Goal: Task Accomplishment & Management: Manage account settings

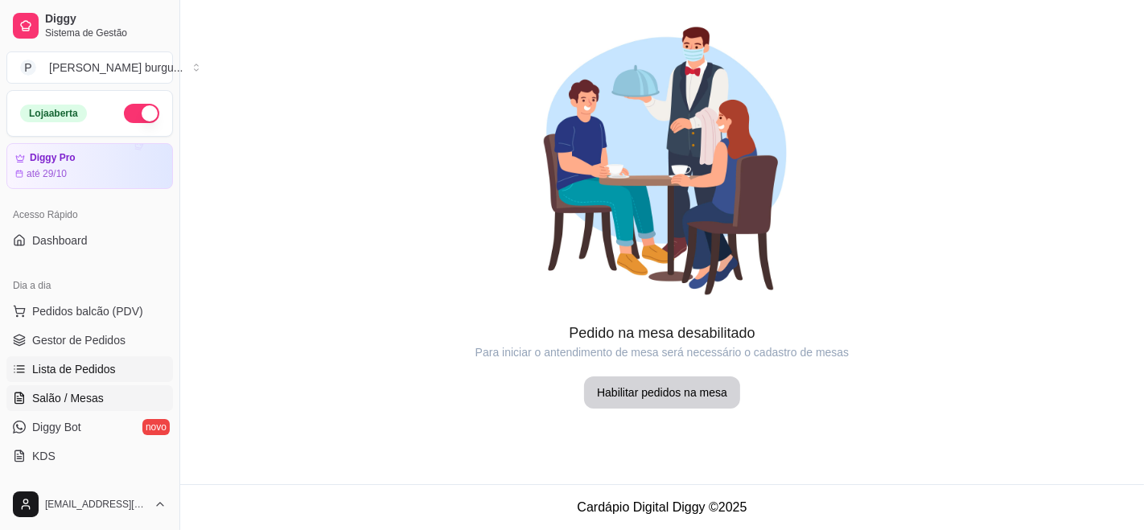
click at [41, 367] on span "Lista de Pedidos" at bounding box center [74, 369] width 84 height 16
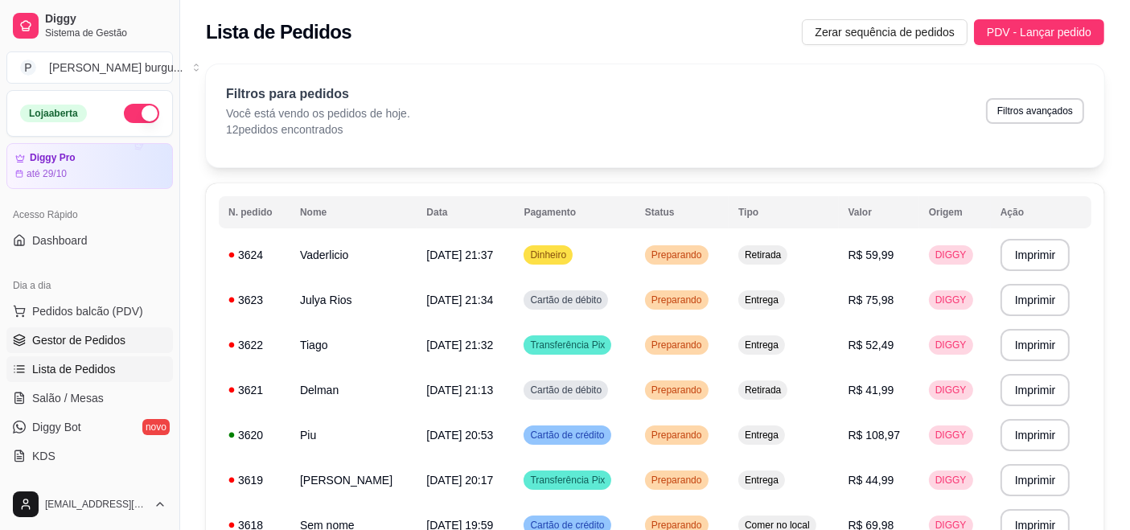
click at [54, 351] on link "Gestor de Pedidos" at bounding box center [89, 340] width 166 height 26
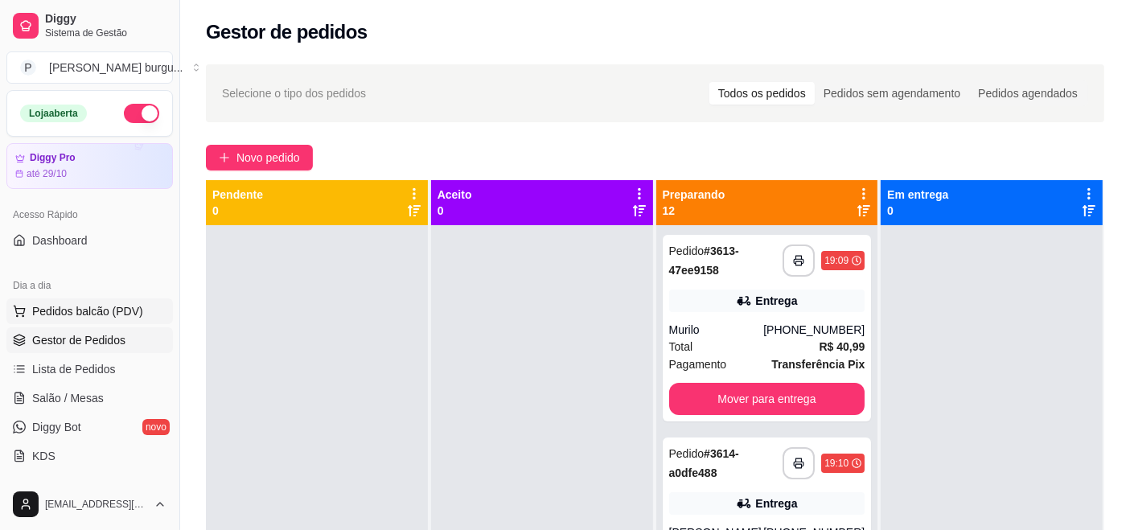
click at [53, 317] on span "Pedidos balcão (PDV)" at bounding box center [87, 311] width 111 height 16
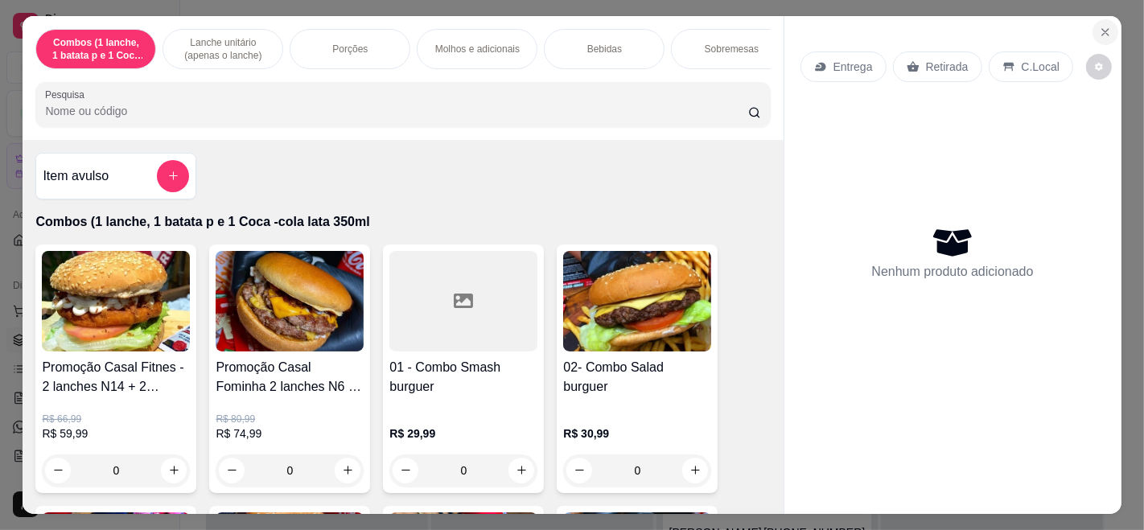
click at [1099, 26] on icon "Close" at bounding box center [1105, 32] width 13 height 13
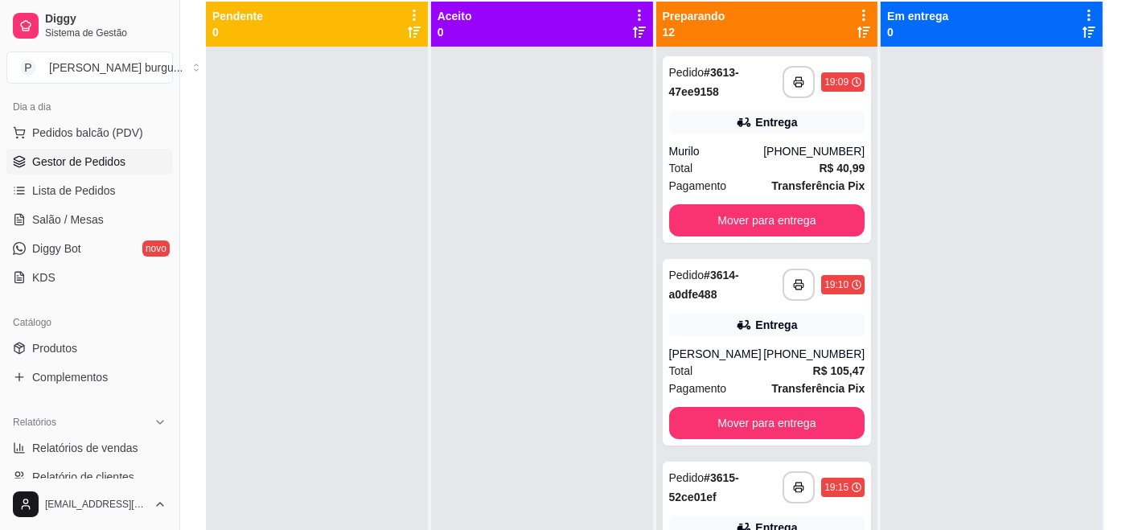
scroll to position [268, 0]
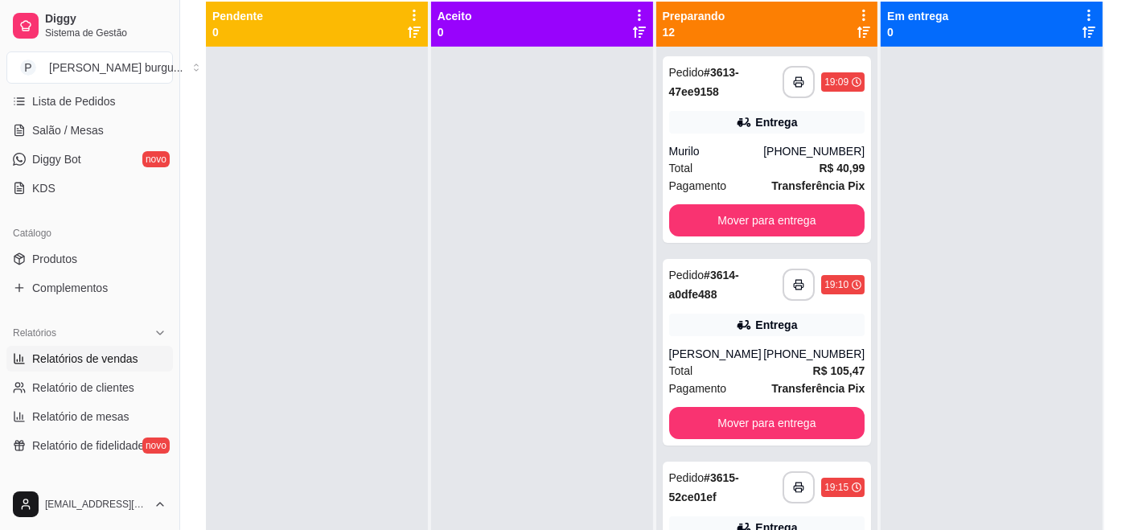
click at [66, 368] on link "Relatórios de vendas" at bounding box center [89, 359] width 166 height 26
select select "ALL"
select select "0"
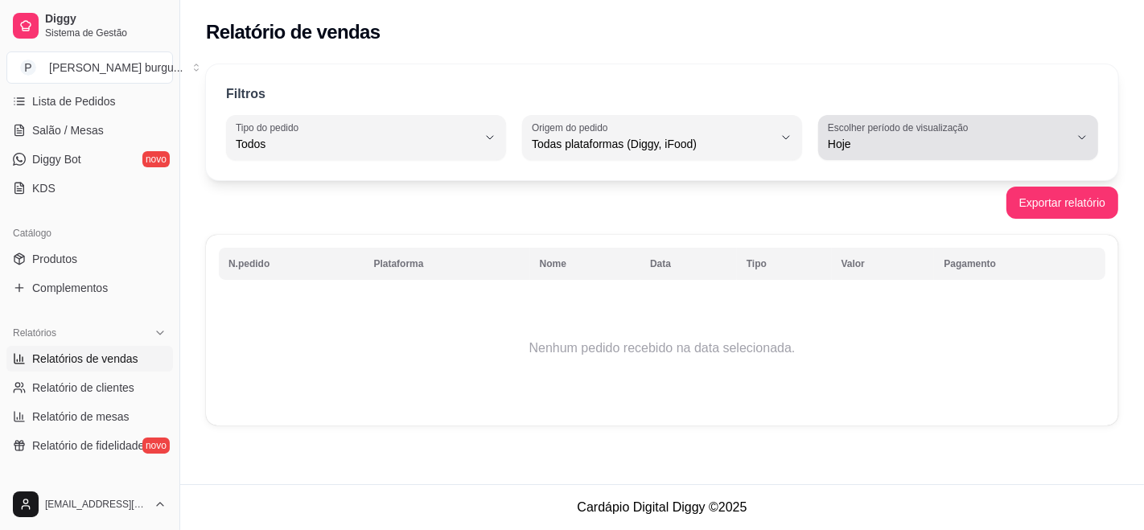
click at [900, 146] on span "Hoje" at bounding box center [948, 144] width 241 height 16
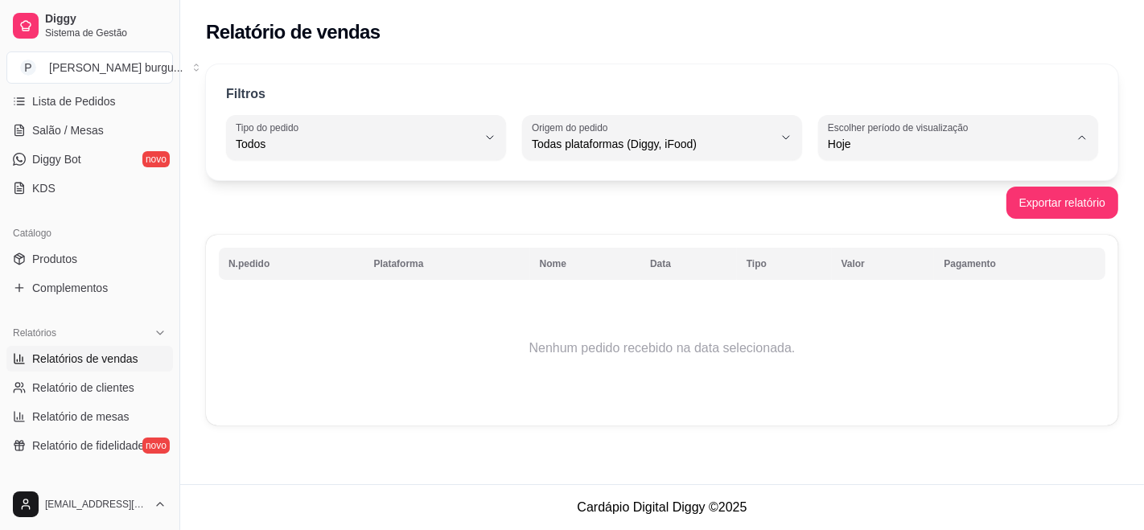
click at [888, 254] on li "15 dias" at bounding box center [958, 261] width 257 height 25
type input "15"
select select "15"
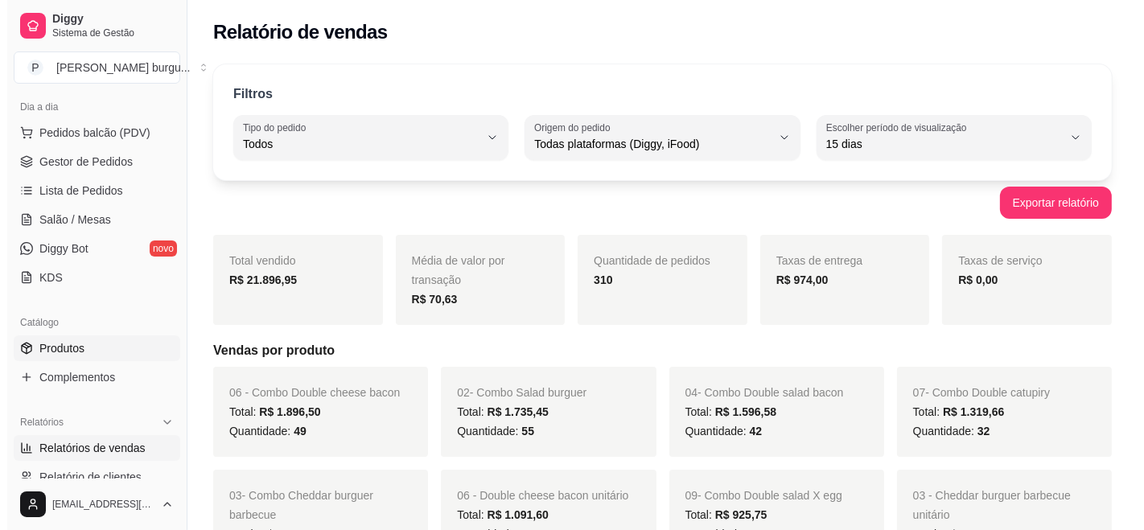
scroll to position [89, 0]
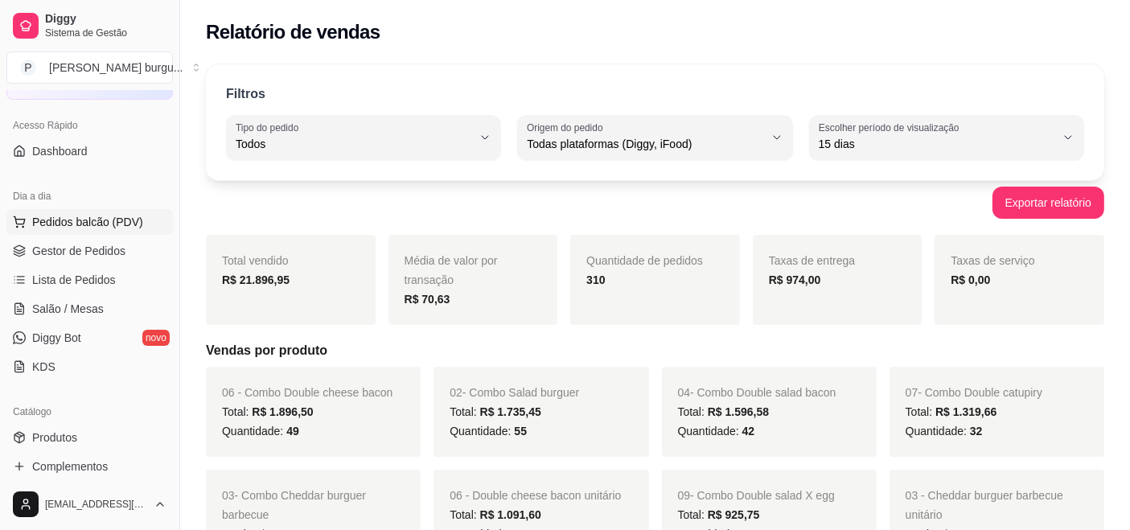
click at [78, 211] on button "Pedidos balcão (PDV)" at bounding box center [89, 222] width 166 height 26
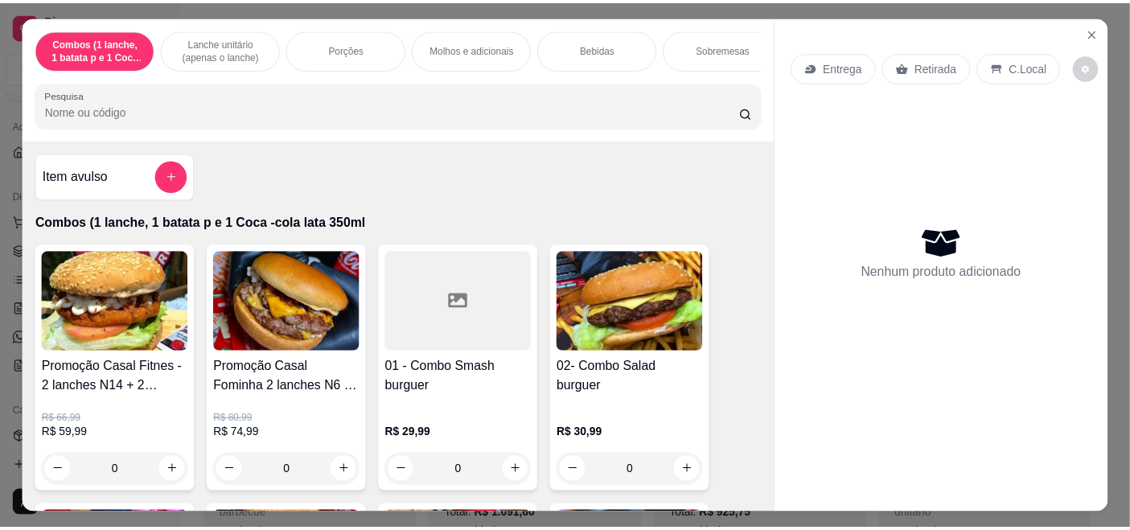
scroll to position [89, 0]
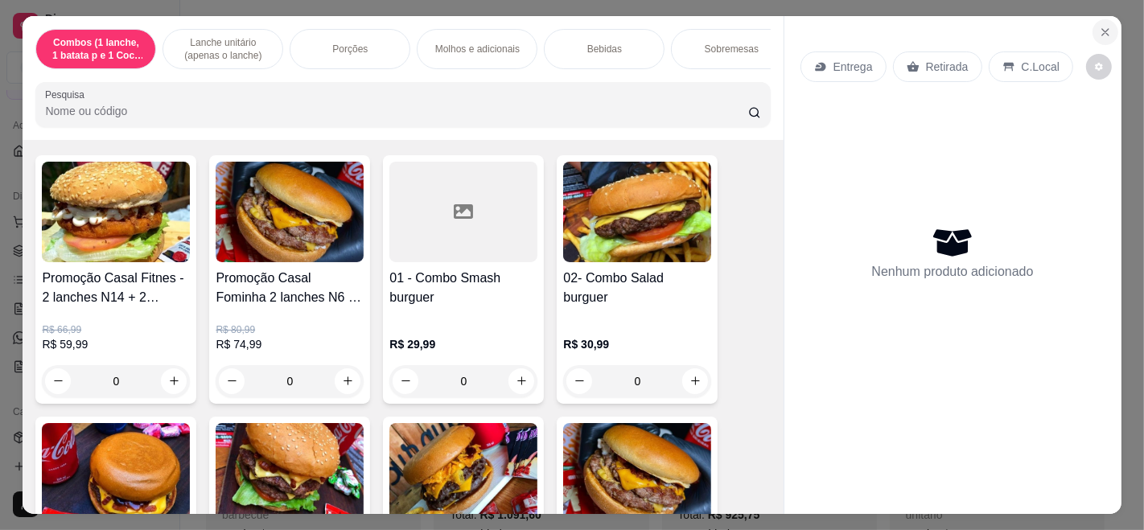
click at [1105, 24] on button "Close" at bounding box center [1105, 32] width 26 height 26
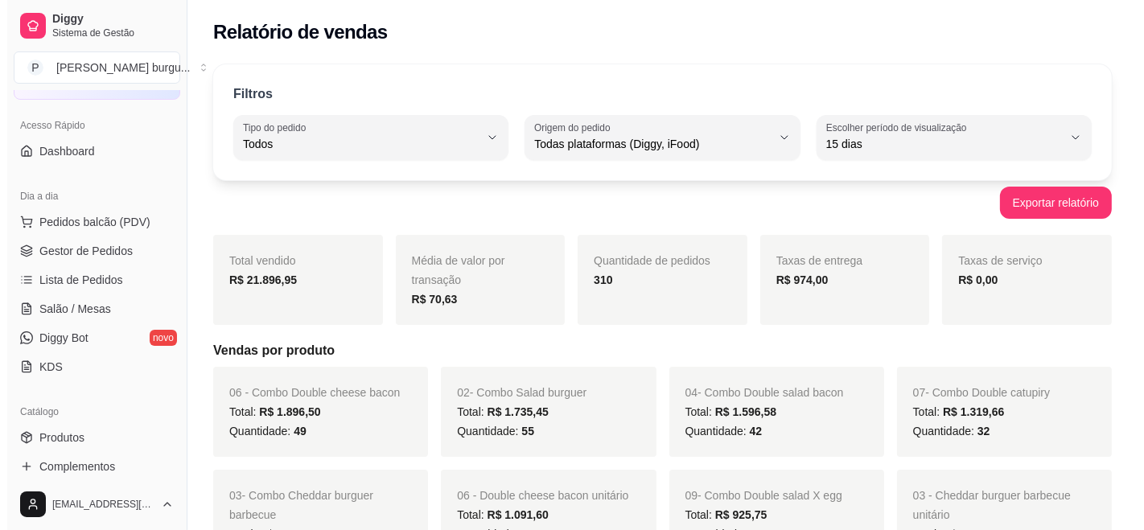
scroll to position [179, 0]
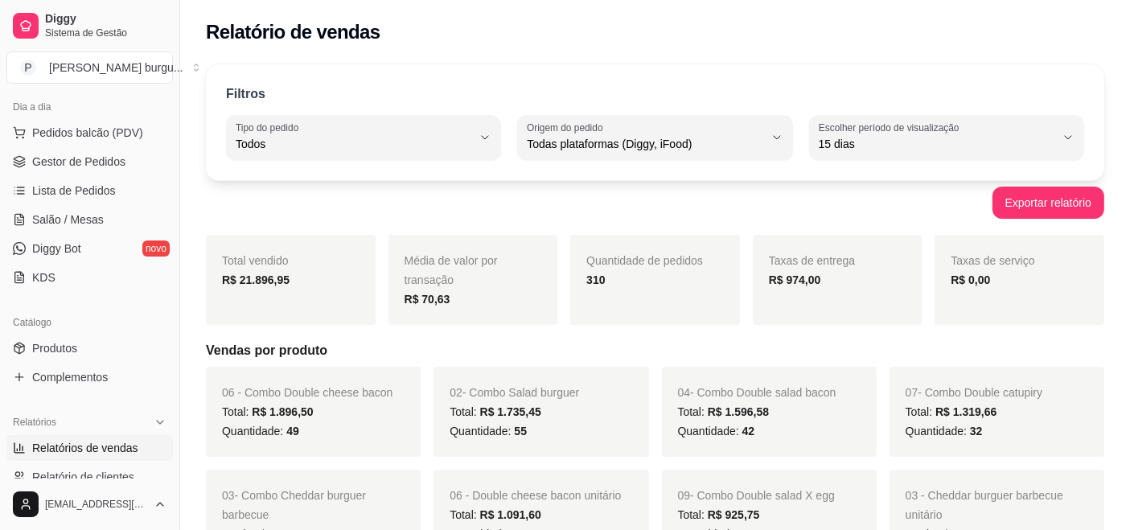
click at [873, 121] on label "Escolher período de visualização" at bounding box center [892, 128] width 146 height 14
click at [859, 171] on li "Hoje" at bounding box center [946, 182] width 253 height 25
type input "0"
select select "0"
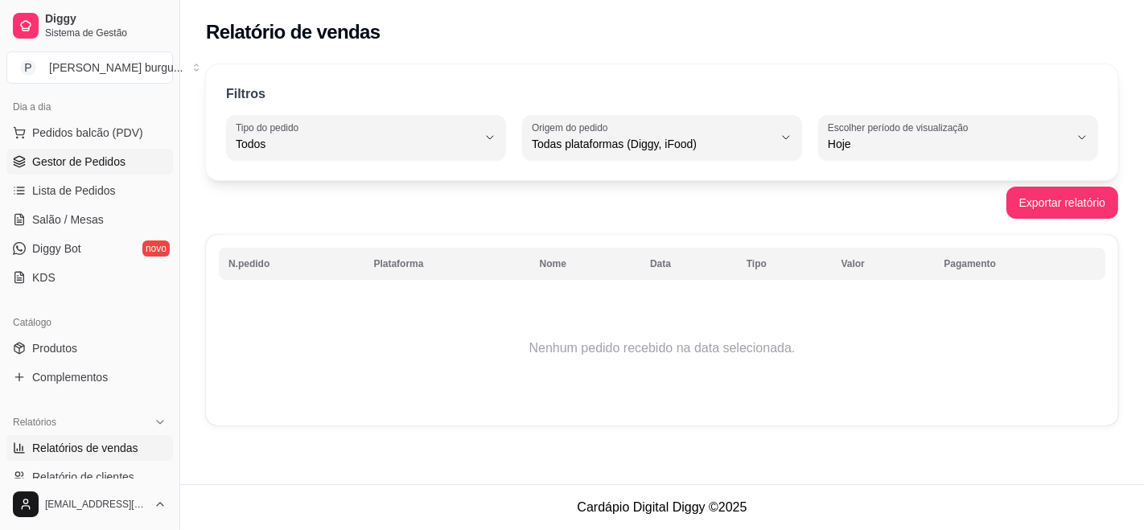
click at [30, 153] on link "Gestor de Pedidos" at bounding box center [89, 162] width 166 height 26
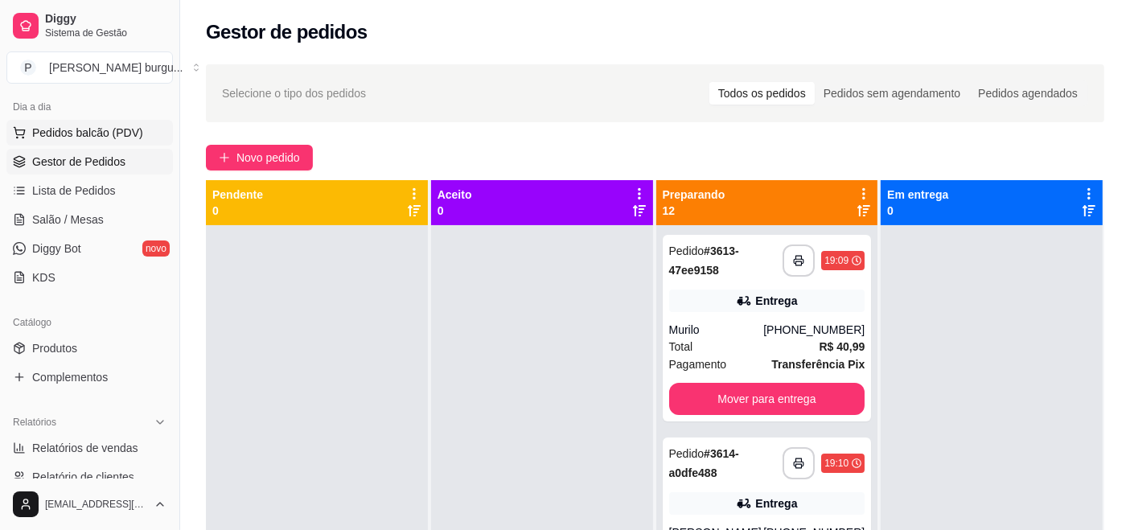
click at [48, 127] on span "Pedidos balcão (PDV)" at bounding box center [87, 133] width 111 height 16
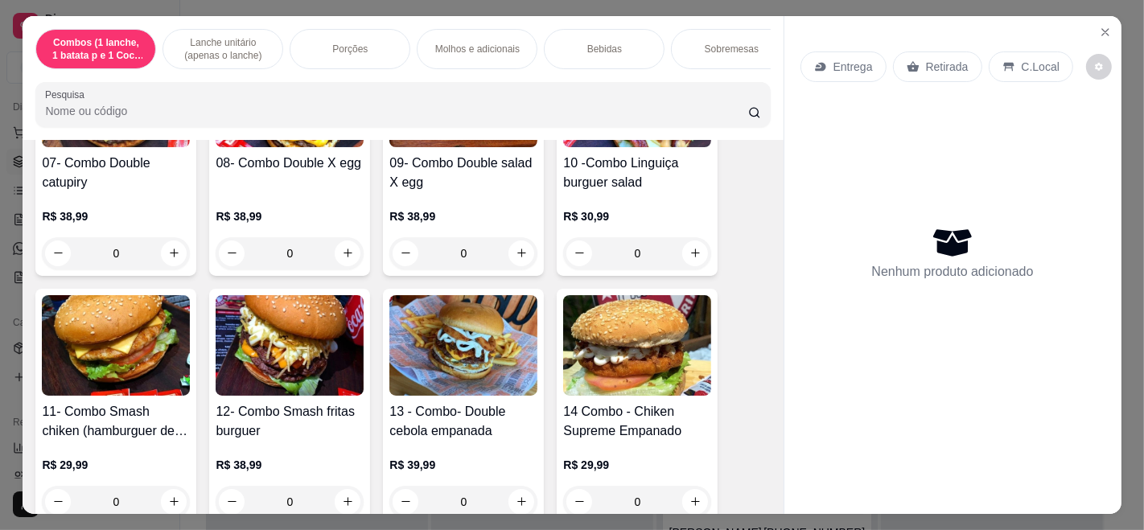
scroll to position [804, 0]
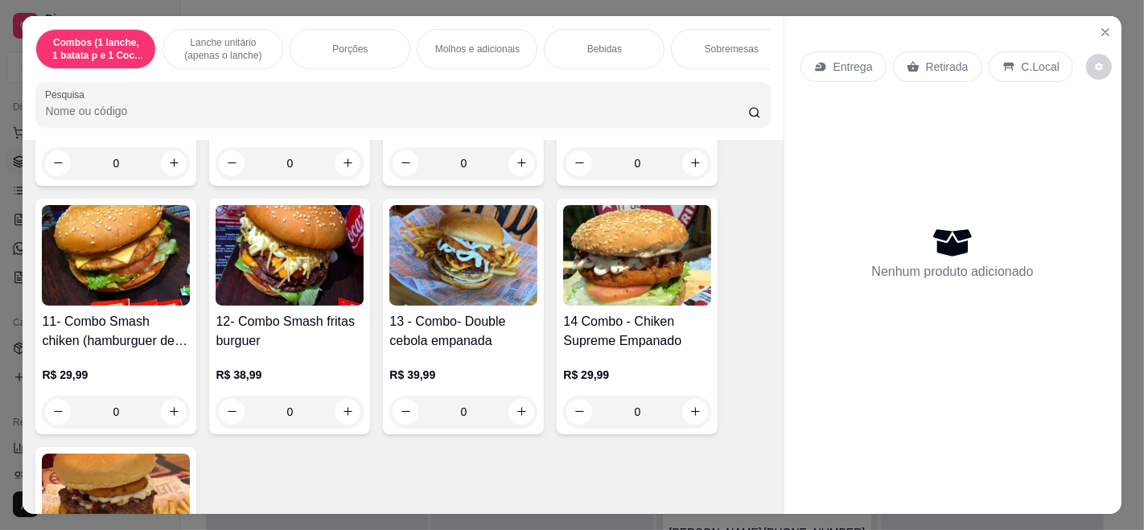
click at [227, 412] on div "0" at bounding box center [290, 412] width 148 height 32
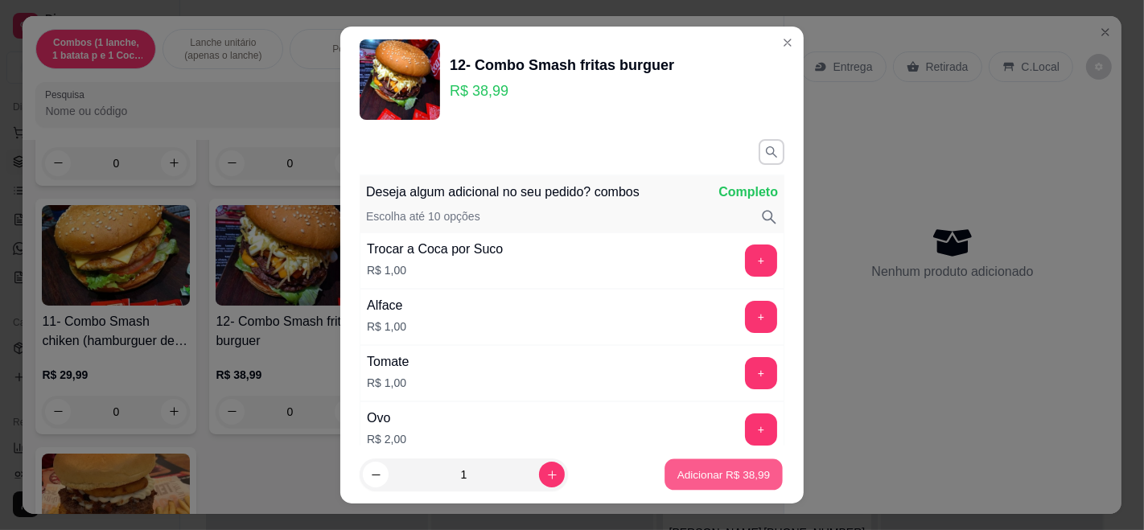
click at [680, 481] on p "Adicionar R$ 38,99" at bounding box center [723, 473] width 93 height 15
type input "1"
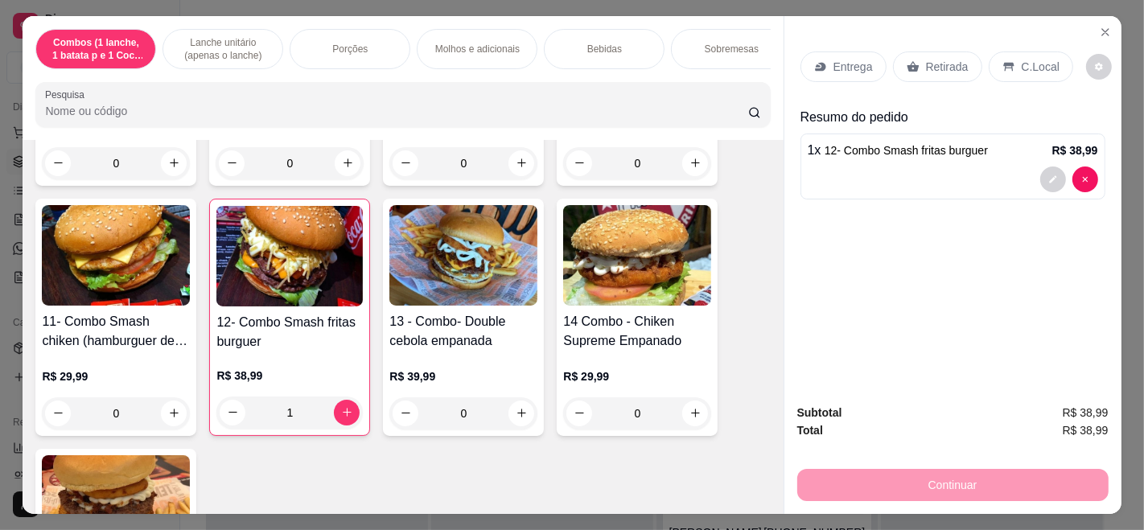
click at [869, 479] on div "Continuar" at bounding box center [952, 483] width 311 height 36
click at [1021, 59] on p "C.Local" at bounding box center [1040, 67] width 38 height 16
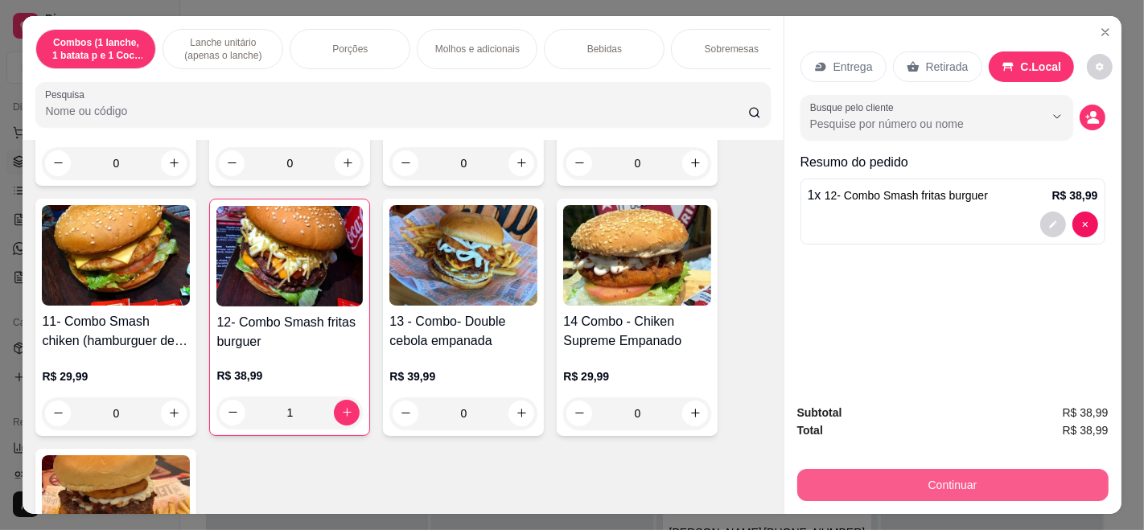
click at [954, 475] on button "Continuar" at bounding box center [952, 485] width 311 height 32
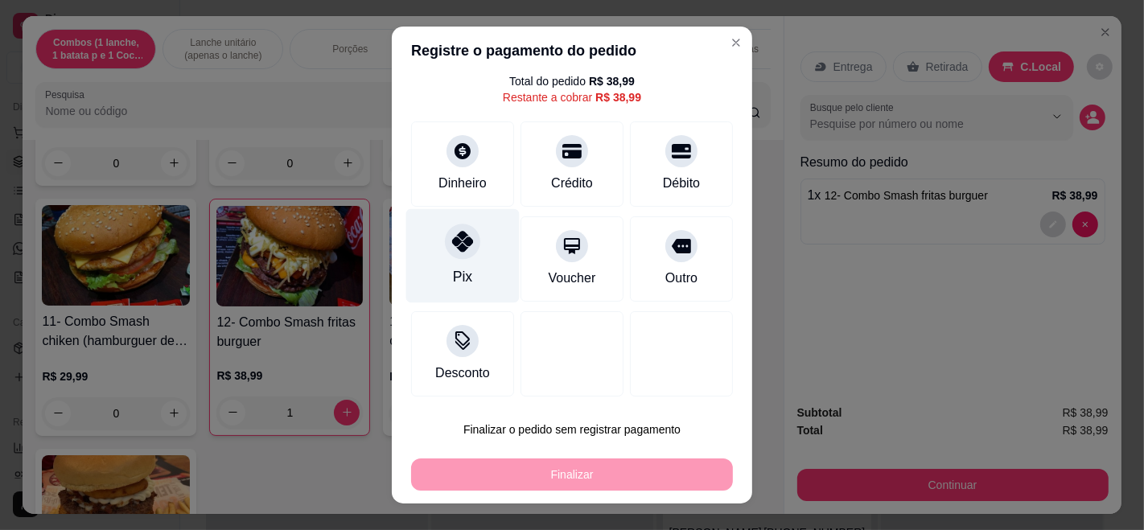
scroll to position [0, 0]
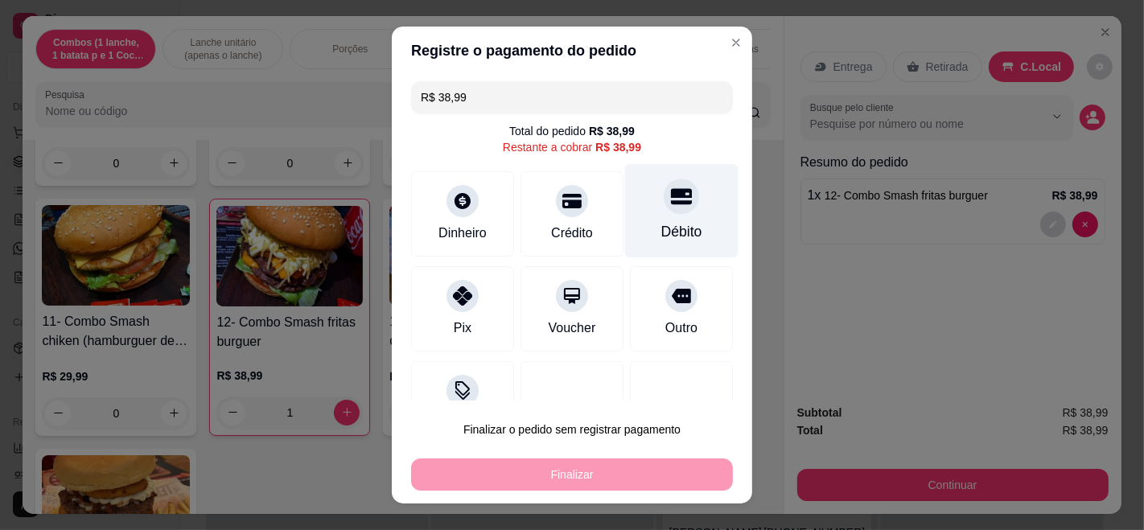
click at [625, 217] on div "Débito" at bounding box center [681, 211] width 113 height 94
type input "R$ 0,00"
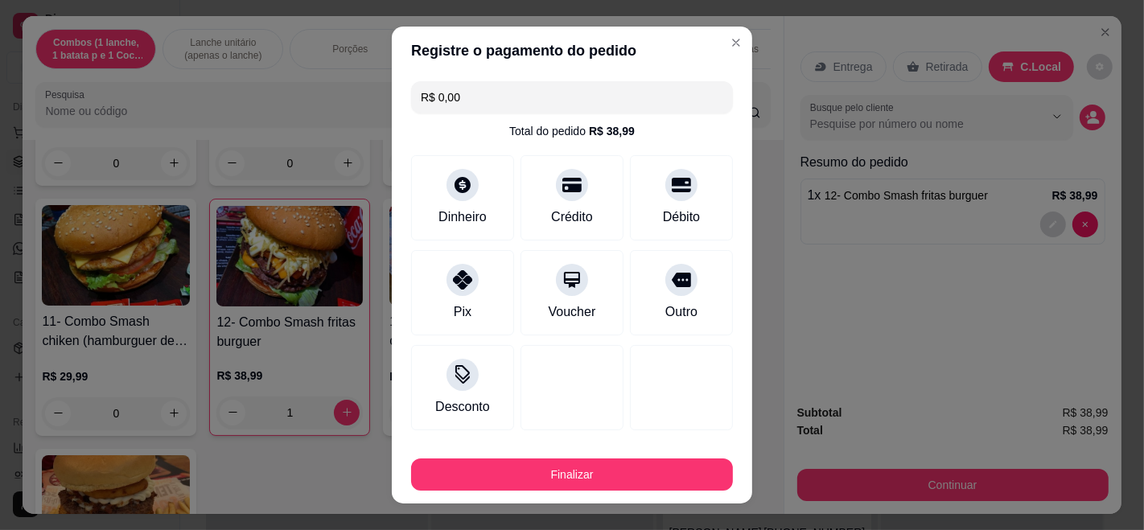
click at [482, 102] on input "R$ 0,00" at bounding box center [572, 97] width 302 height 32
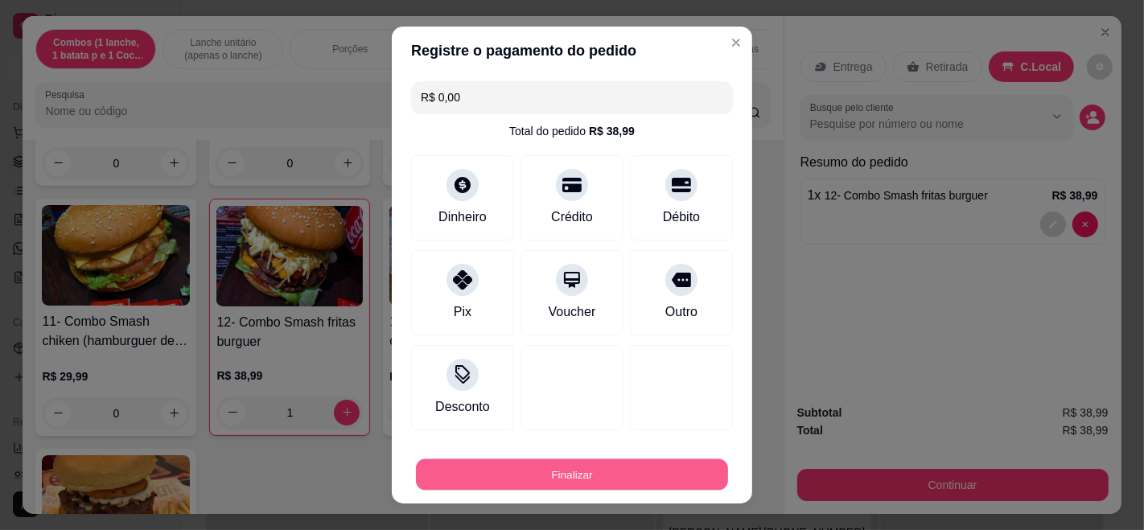
click at [569, 480] on button "Finalizar" at bounding box center [572, 474] width 312 height 31
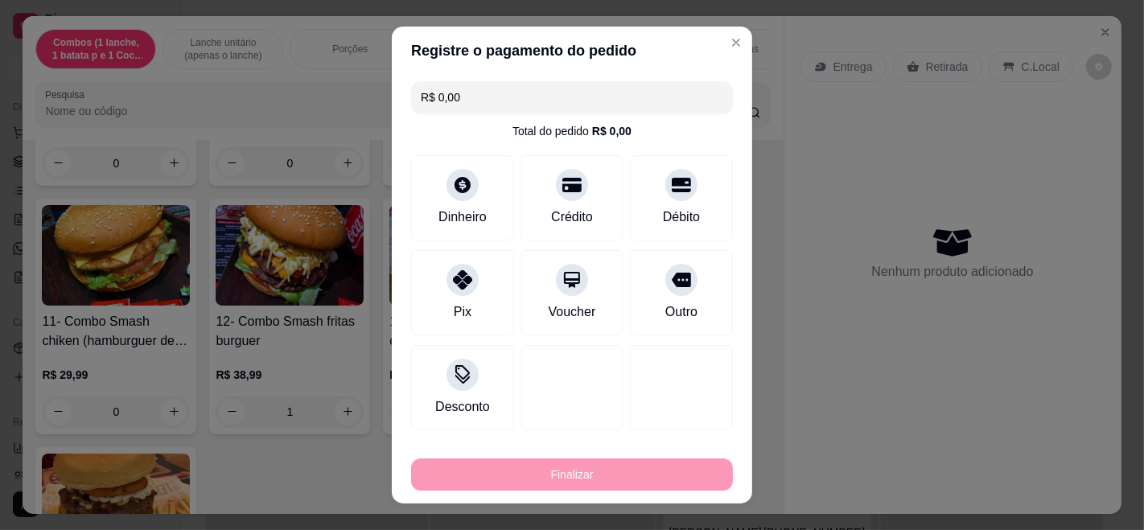
type input "0"
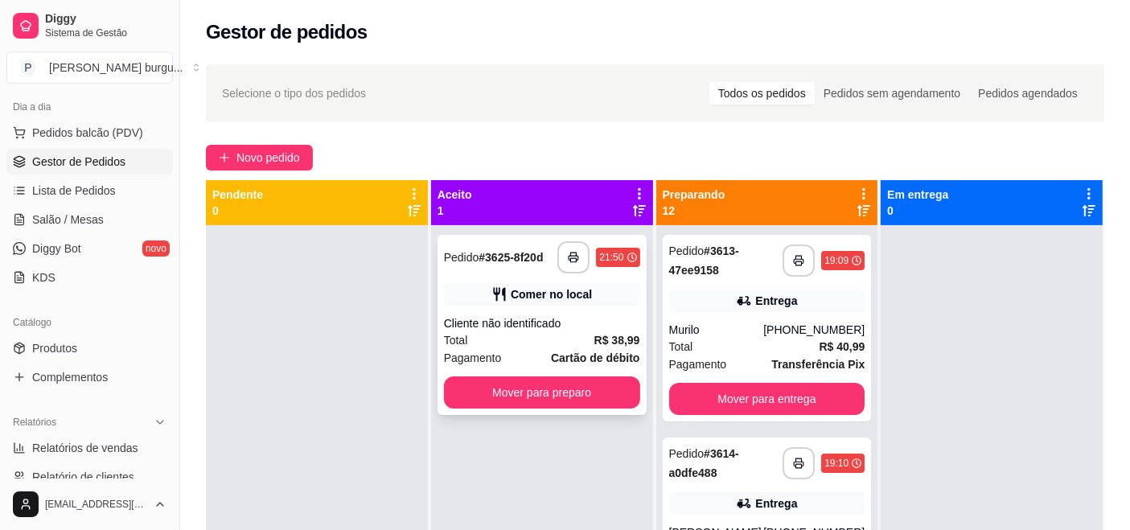
click at [553, 309] on div "**********" at bounding box center [542, 325] width 209 height 180
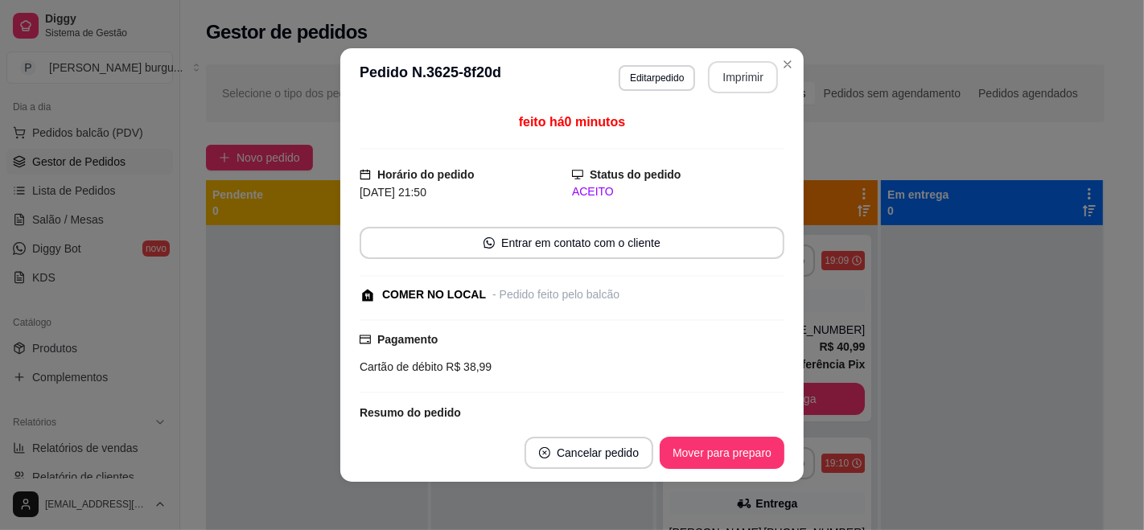
click at [746, 67] on button "Imprimir" at bounding box center [743, 77] width 70 height 32
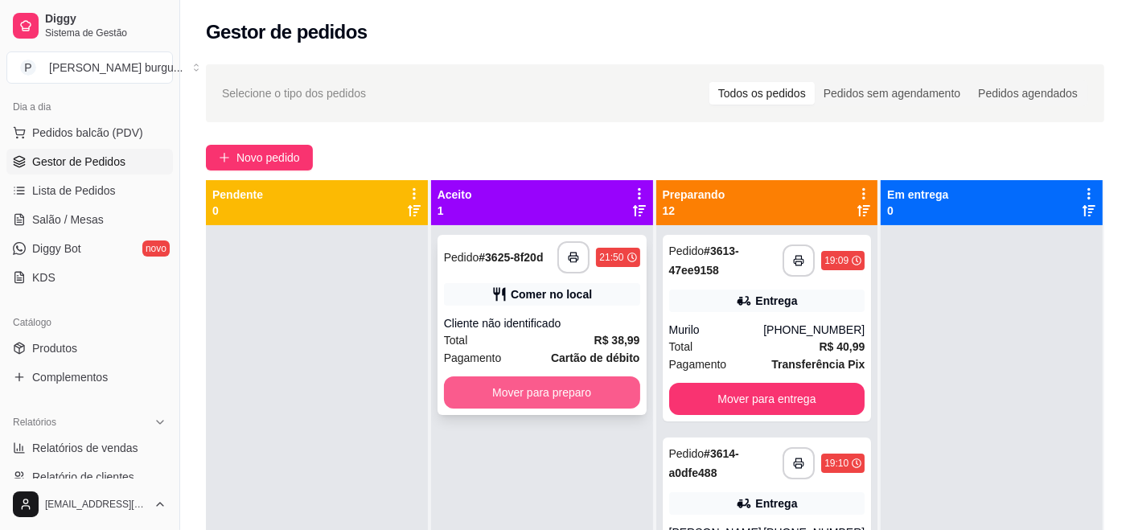
click at [544, 378] on button "Mover para preparo" at bounding box center [542, 392] width 196 height 32
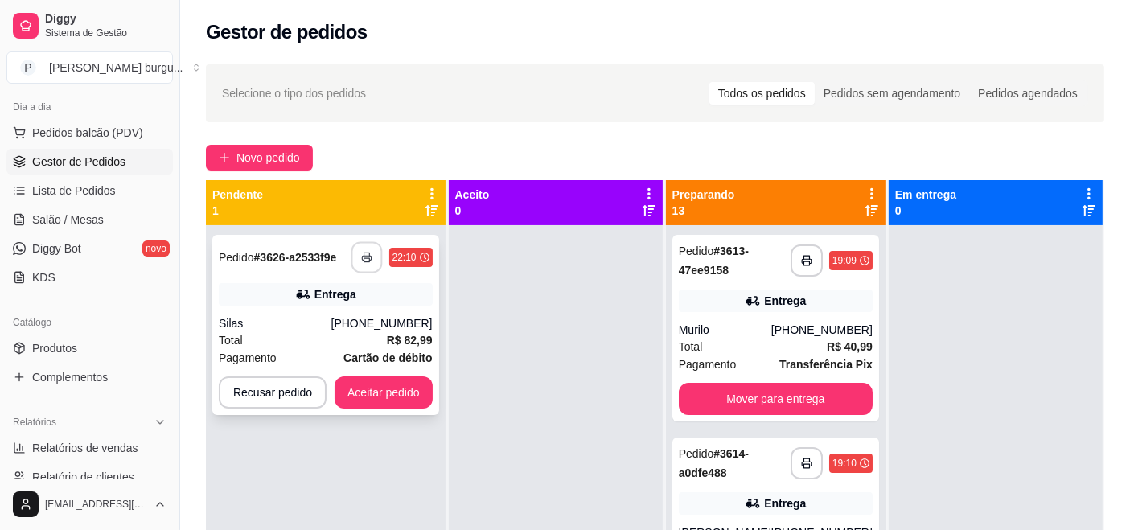
click at [356, 261] on button "button" at bounding box center [366, 257] width 31 height 31
click at [360, 261] on button "button" at bounding box center [367, 257] width 32 height 32
click at [412, 388] on button "Aceitar pedido" at bounding box center [383, 392] width 95 height 31
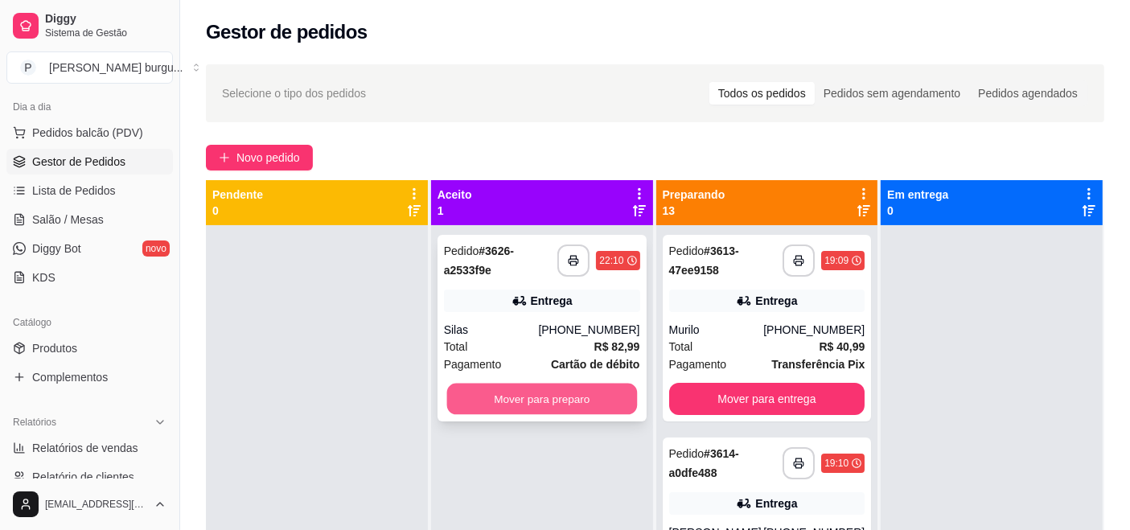
click at [462, 400] on button "Mover para preparo" at bounding box center [541, 399] width 190 height 31
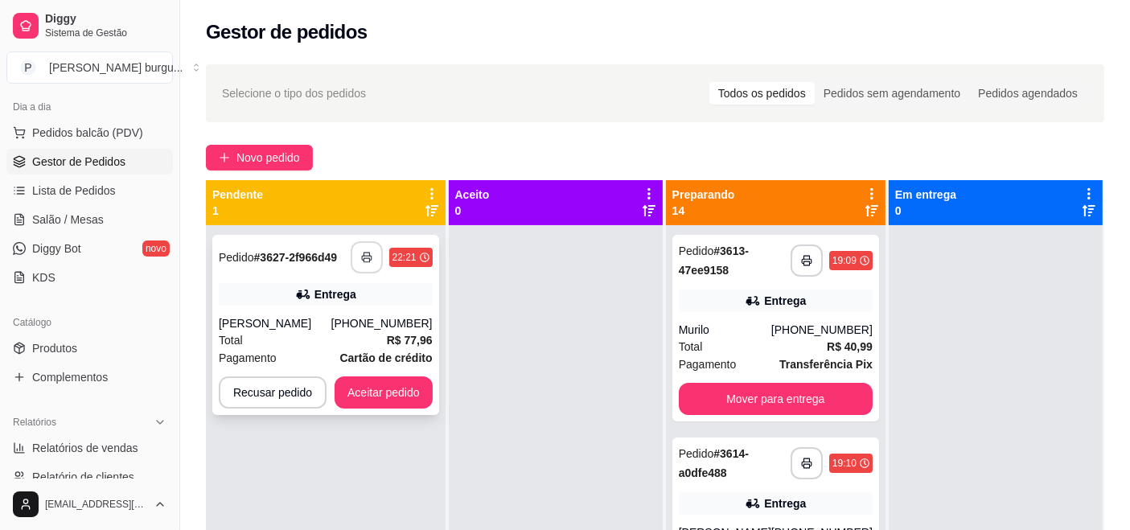
click at [363, 256] on icon "button" at bounding box center [366, 257] width 11 height 11
click at [368, 263] on button "button" at bounding box center [367, 257] width 32 height 32
click at [366, 395] on button "Aceitar pedido" at bounding box center [383, 392] width 95 height 31
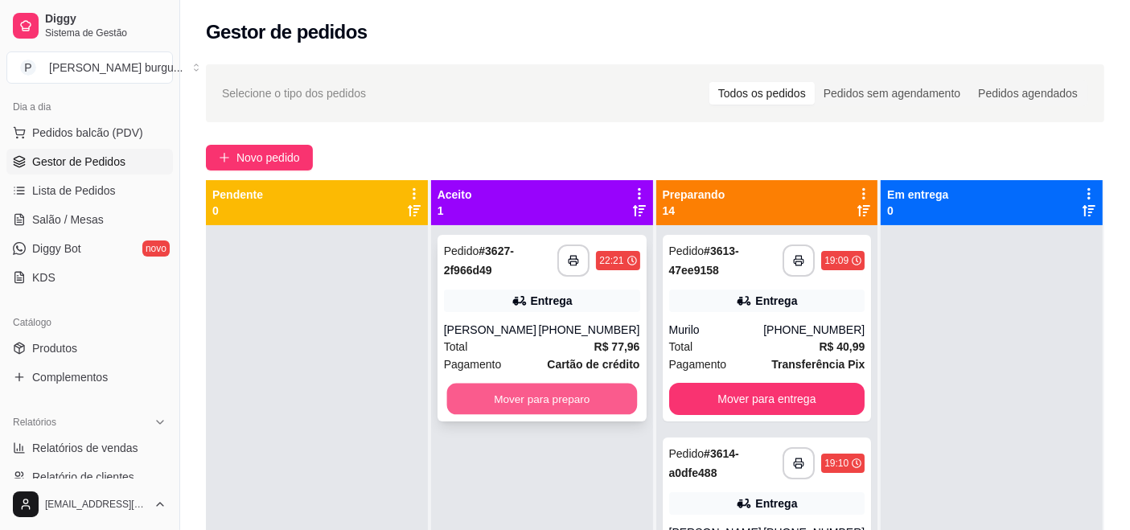
click at [518, 400] on button "Mover para preparo" at bounding box center [541, 399] width 190 height 31
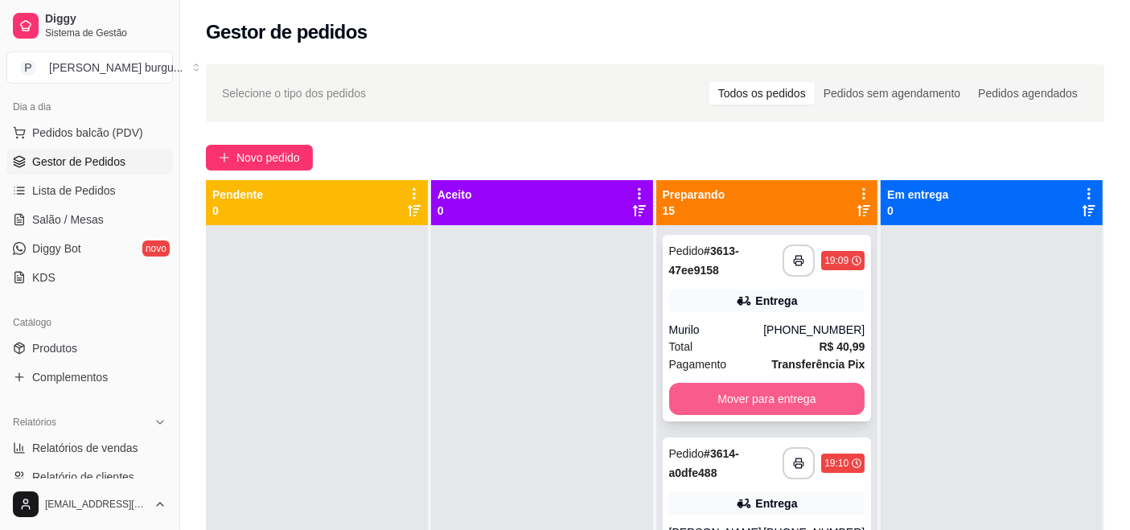
click at [806, 401] on button "Mover para entrega" at bounding box center [767, 399] width 196 height 32
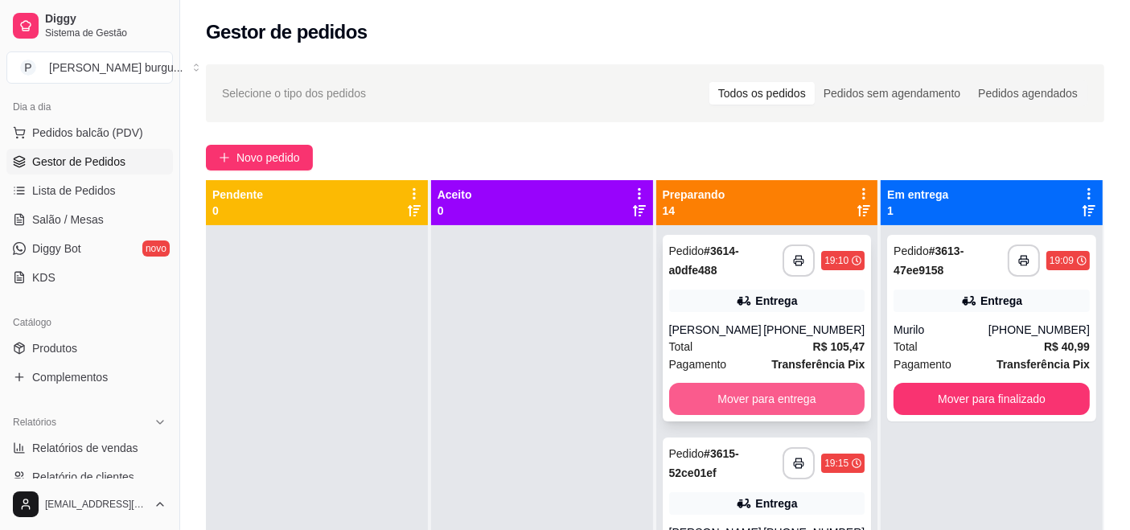
click at [817, 397] on button "Mover para entrega" at bounding box center [767, 399] width 196 height 32
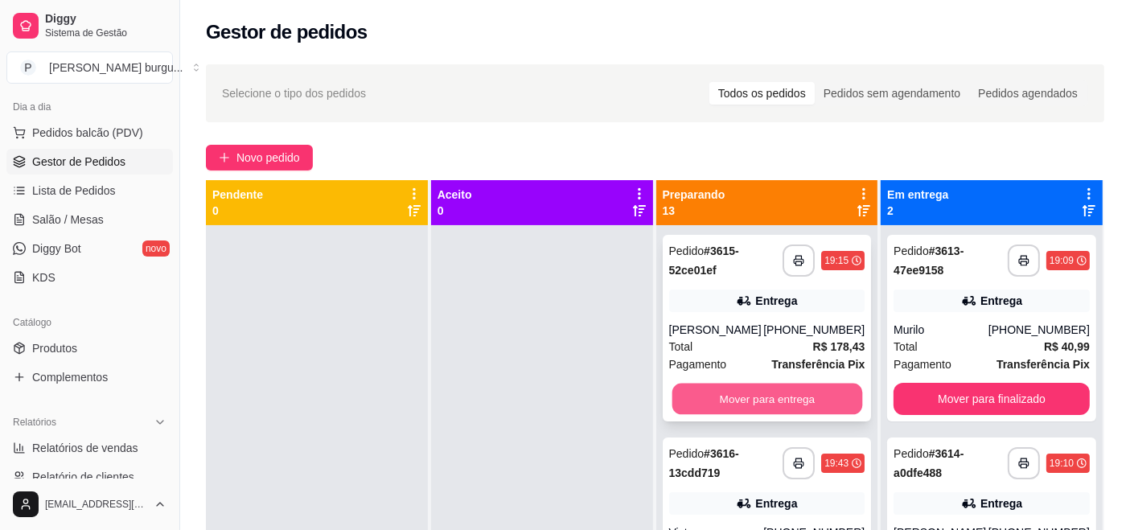
click at [802, 405] on button "Mover para entrega" at bounding box center [767, 399] width 190 height 31
click at [801, 403] on button "Mover para entrega" at bounding box center [767, 399] width 190 height 31
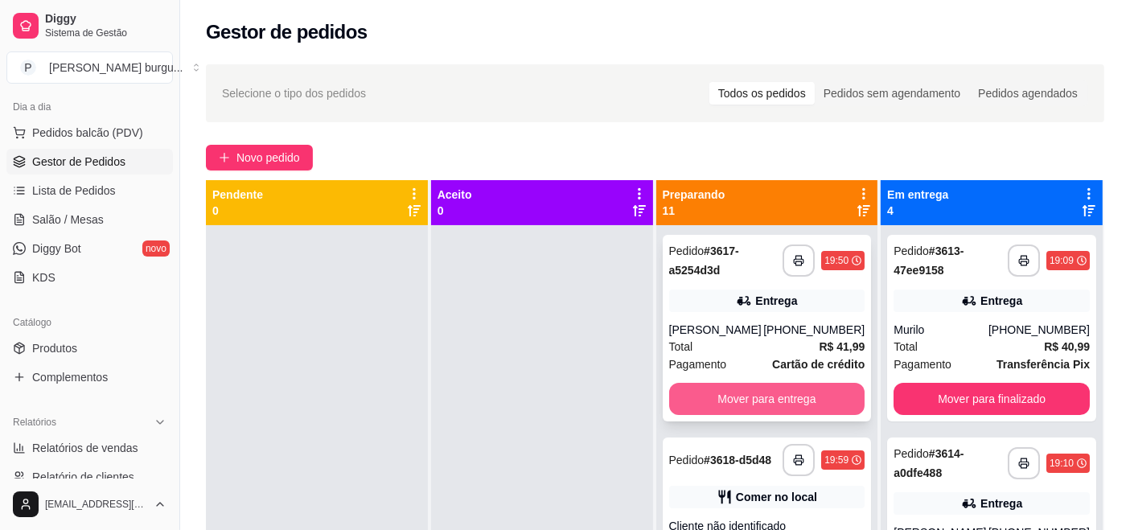
click at [803, 403] on button "Mover para entrega" at bounding box center [767, 399] width 196 height 32
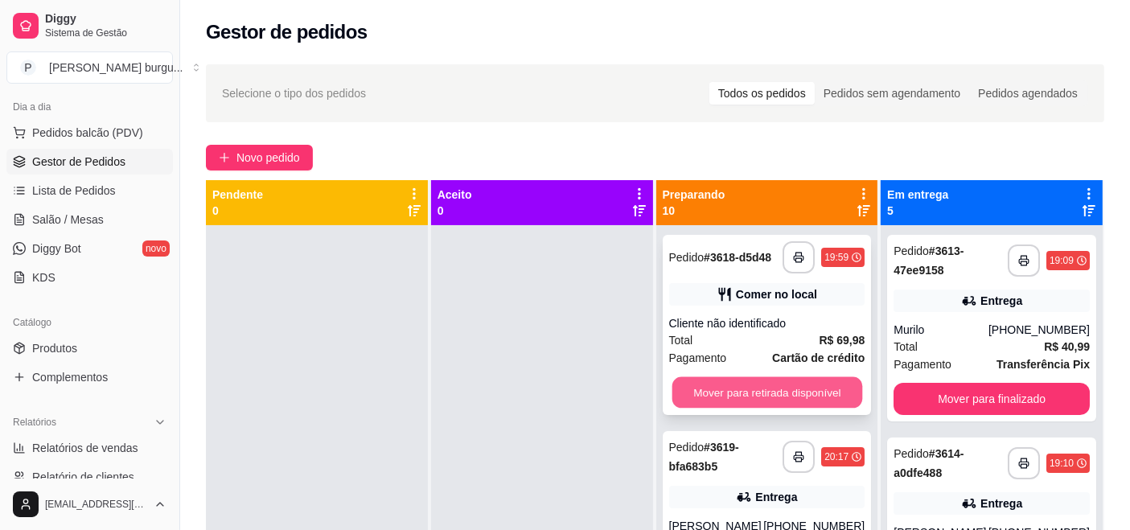
click at [797, 401] on button "Mover para retirada disponível" at bounding box center [767, 392] width 190 height 31
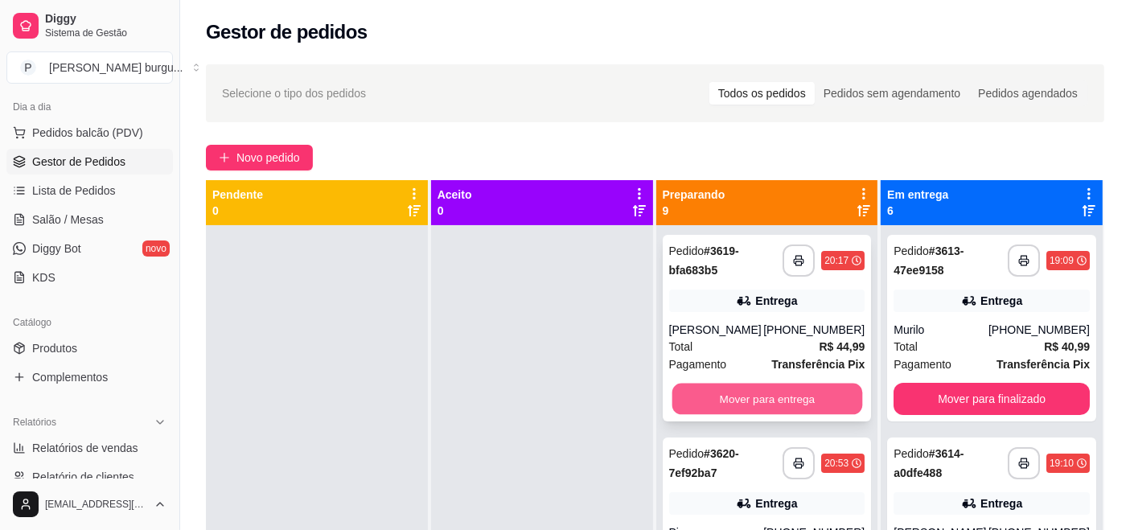
click at [762, 415] on button "Mover para entrega" at bounding box center [767, 399] width 190 height 31
click at [743, 405] on button "Mover para entrega" at bounding box center [767, 399] width 196 height 32
click at [739, 408] on button "Mover para retirada disponível" at bounding box center [767, 399] width 190 height 31
click at [745, 392] on button "Mover para entrega" at bounding box center [767, 399] width 196 height 32
click at [758, 399] on button "Mover para entrega" at bounding box center [767, 399] width 196 height 32
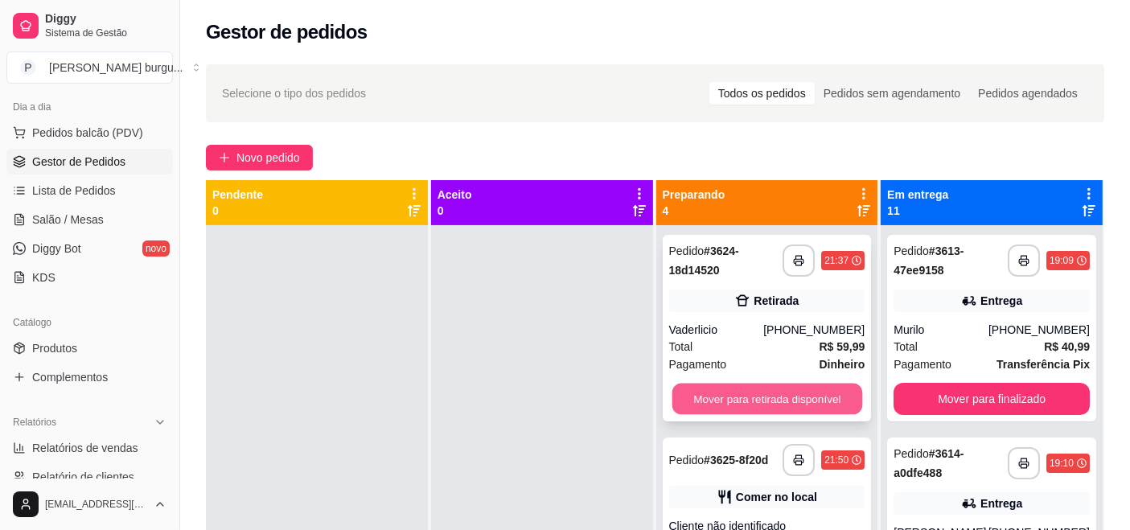
click at [757, 401] on button "Mover para retirada disponível" at bounding box center [767, 399] width 190 height 31
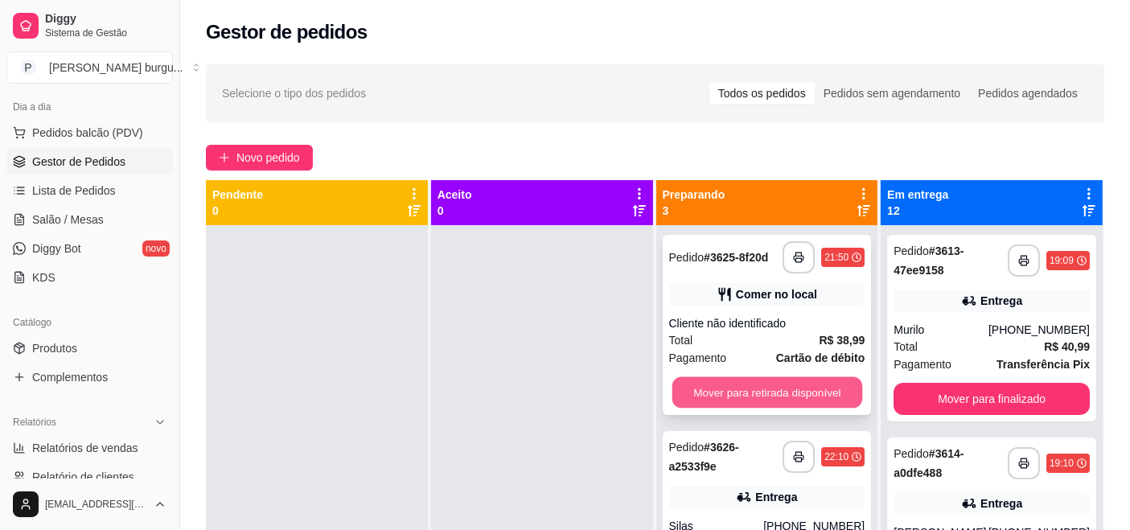
click at [756, 392] on button "Mover para retirada disponível" at bounding box center [767, 392] width 190 height 31
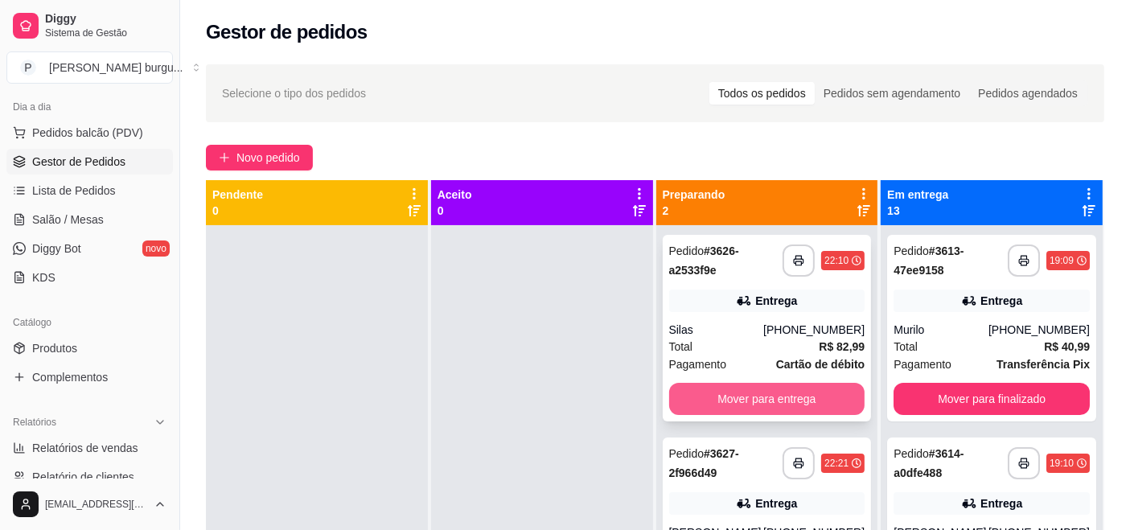
click at [735, 394] on button "Mover para entrega" at bounding box center [767, 399] width 196 height 32
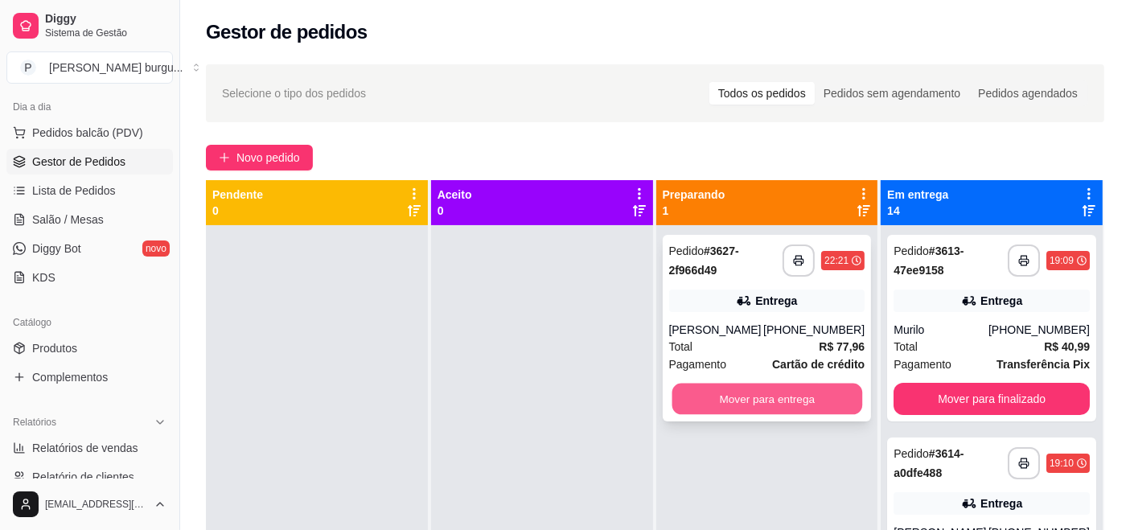
click at [742, 401] on button "Mover para entrega" at bounding box center [767, 399] width 190 height 31
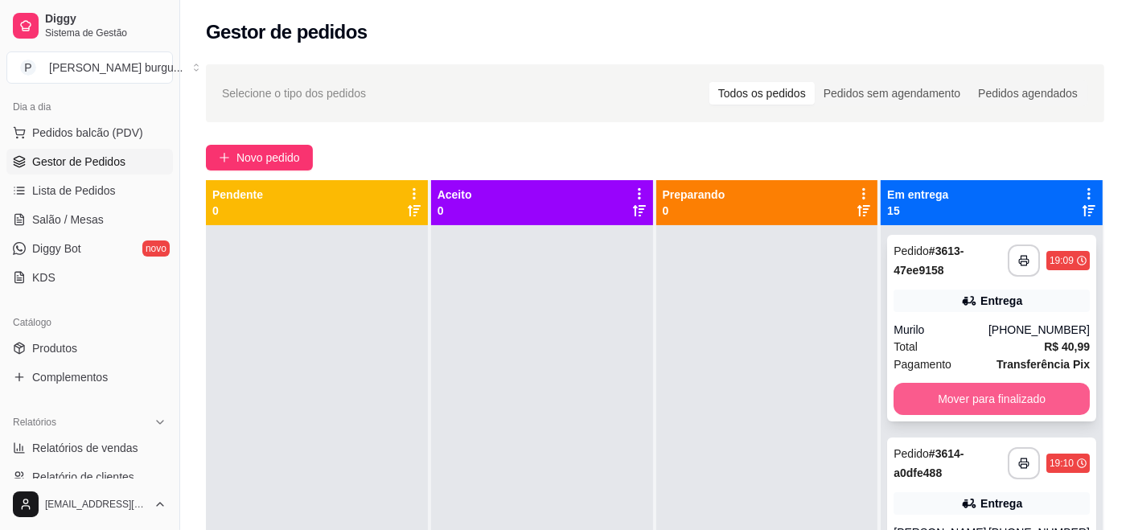
click at [996, 401] on button "Mover para finalizado" at bounding box center [992, 399] width 196 height 32
click at [987, 403] on button "Mover para finalizado" at bounding box center [992, 399] width 196 height 32
click at [1009, 401] on button "Mover para finalizado" at bounding box center [992, 399] width 190 height 31
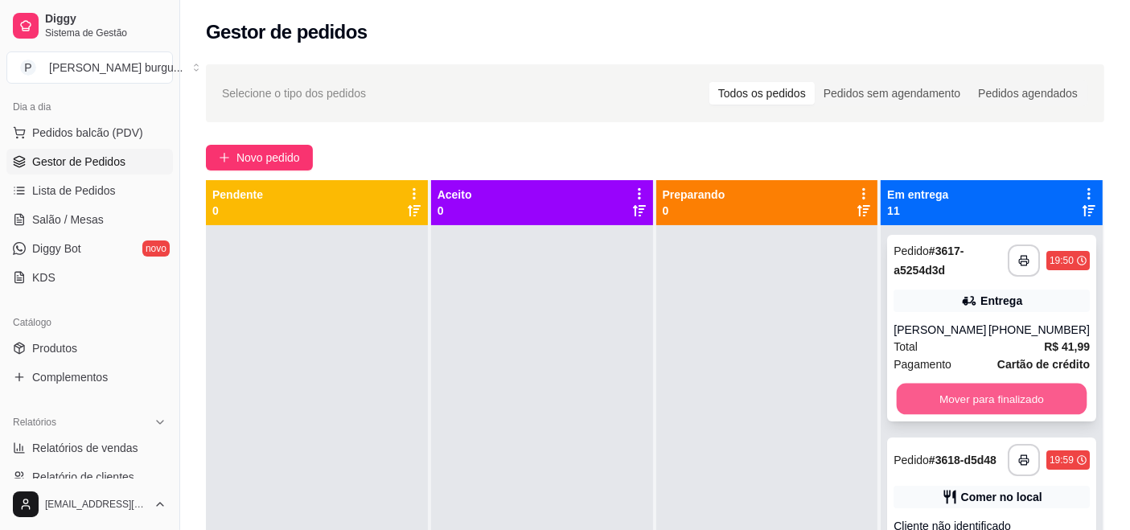
click at [1017, 405] on button "Mover para finalizado" at bounding box center [992, 399] width 190 height 31
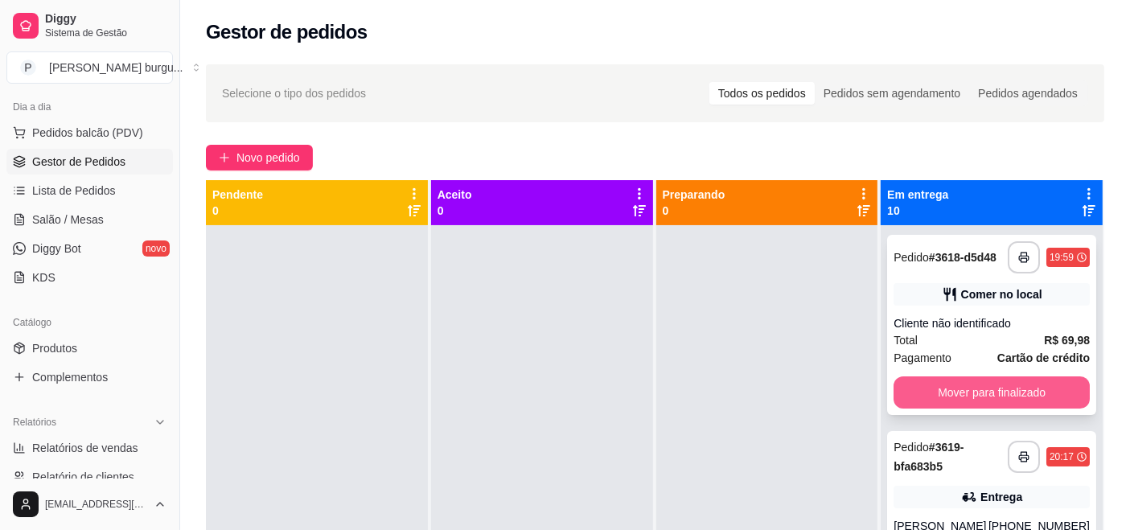
click at [1025, 405] on button "Mover para finalizado" at bounding box center [992, 392] width 196 height 32
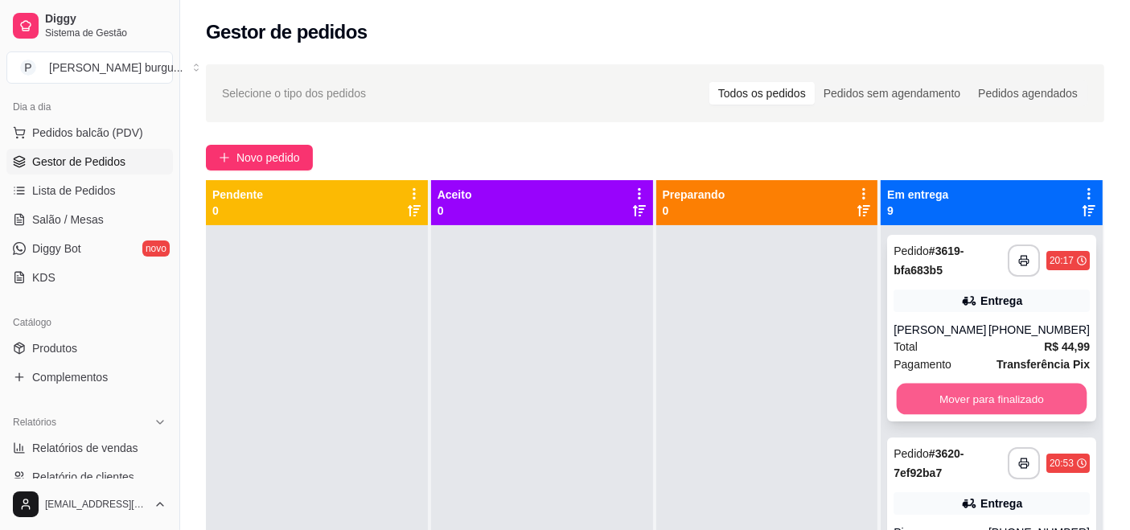
click at [1027, 411] on button "Mover para finalizado" at bounding box center [992, 399] width 190 height 31
click at [1020, 412] on button "Mover para finalizado" at bounding box center [992, 399] width 190 height 31
click at [1029, 403] on button "Mover para finalizado" at bounding box center [992, 399] width 196 height 32
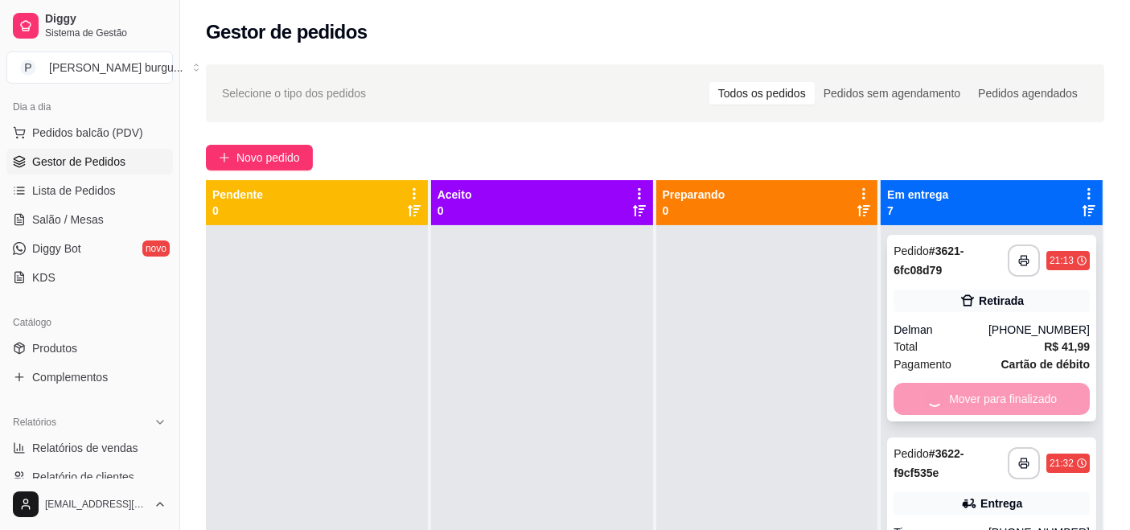
click at [1027, 405] on div "Mover para finalizado" at bounding box center [992, 399] width 196 height 32
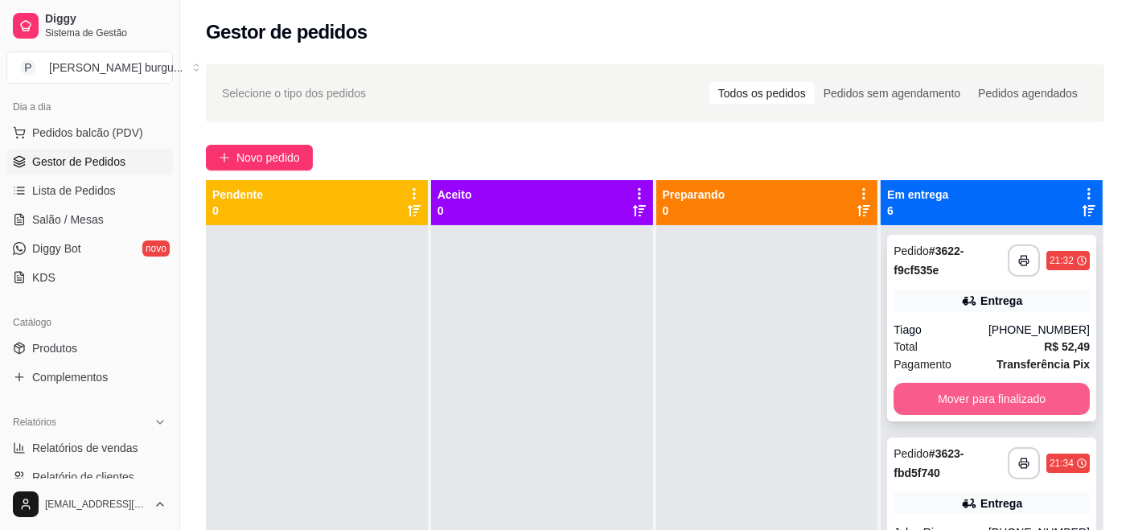
click at [947, 397] on button "Mover para finalizado" at bounding box center [992, 399] width 196 height 32
click at [960, 396] on button "Mover para finalizado" at bounding box center [992, 399] width 190 height 31
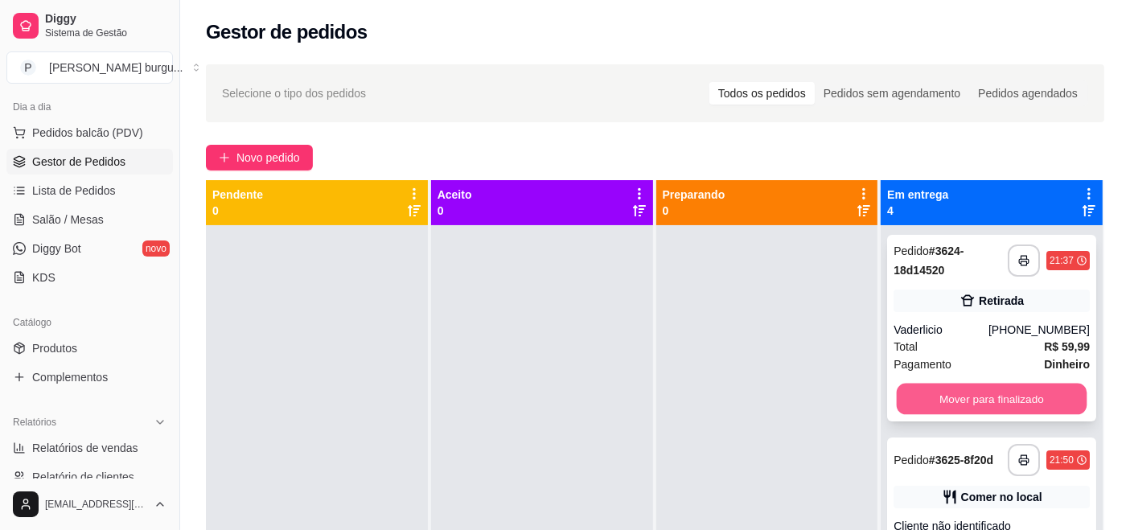
click at [941, 391] on button "Mover para finalizado" at bounding box center [992, 399] width 190 height 31
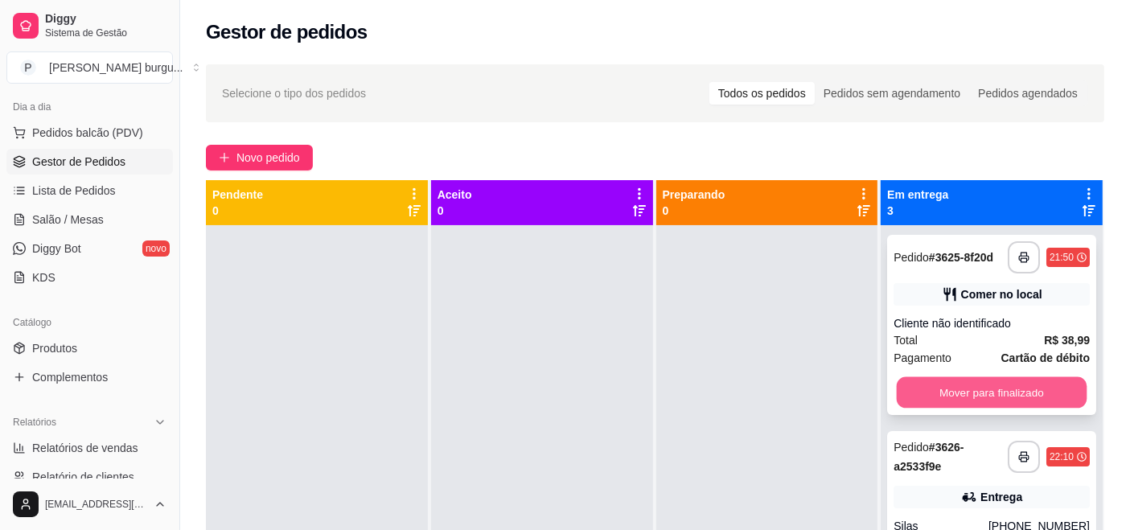
click at [935, 390] on button "Mover para finalizado" at bounding box center [992, 392] width 190 height 31
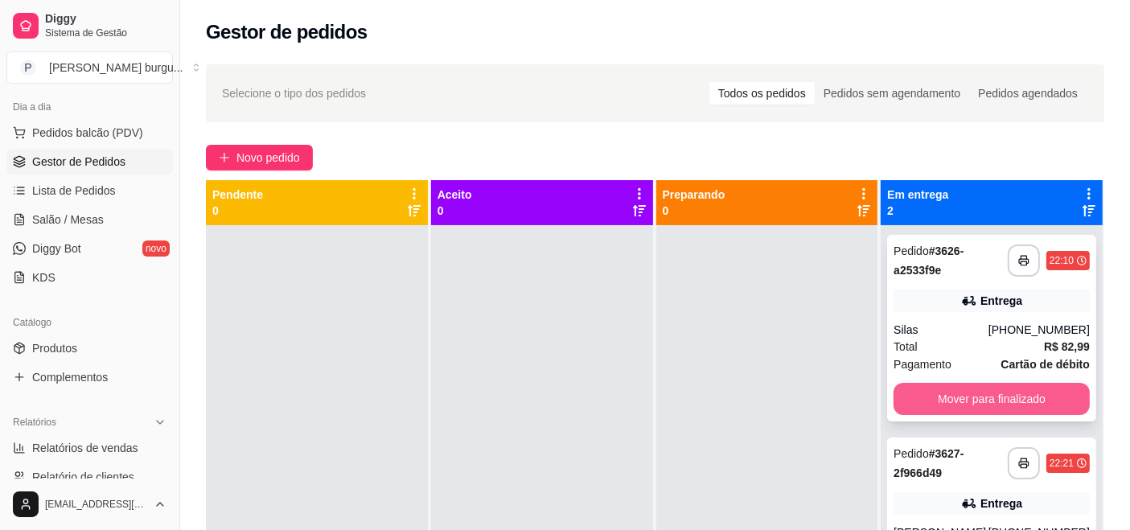
click at [969, 401] on button "Mover para finalizado" at bounding box center [992, 399] width 196 height 32
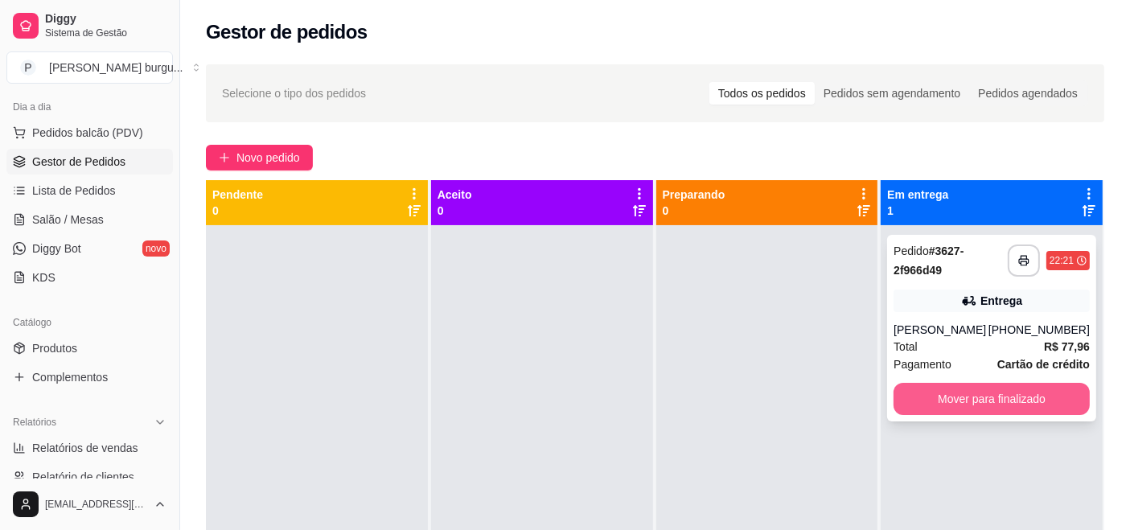
click at [977, 392] on button "Mover para finalizado" at bounding box center [992, 399] width 196 height 32
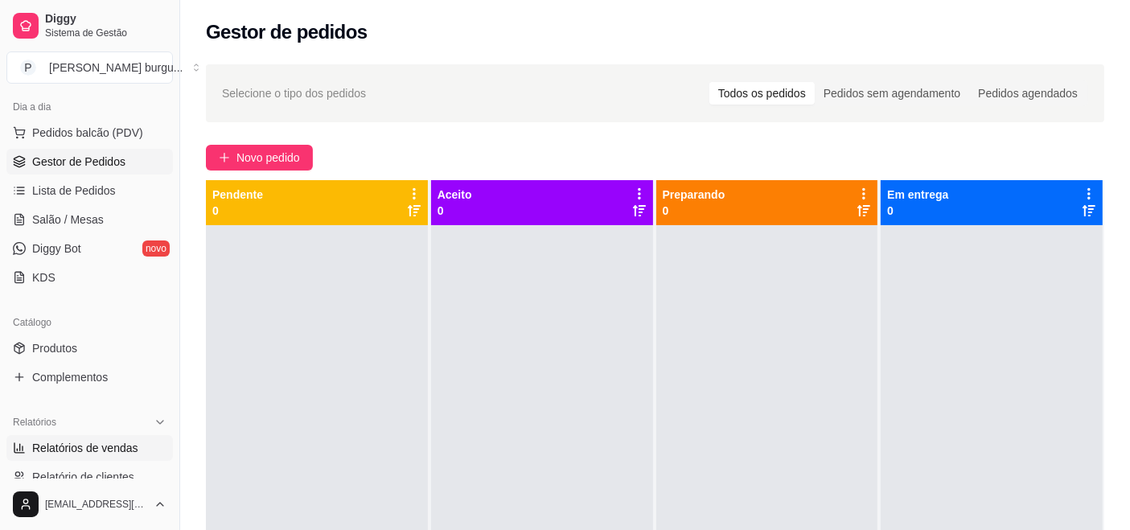
scroll to position [357, 0]
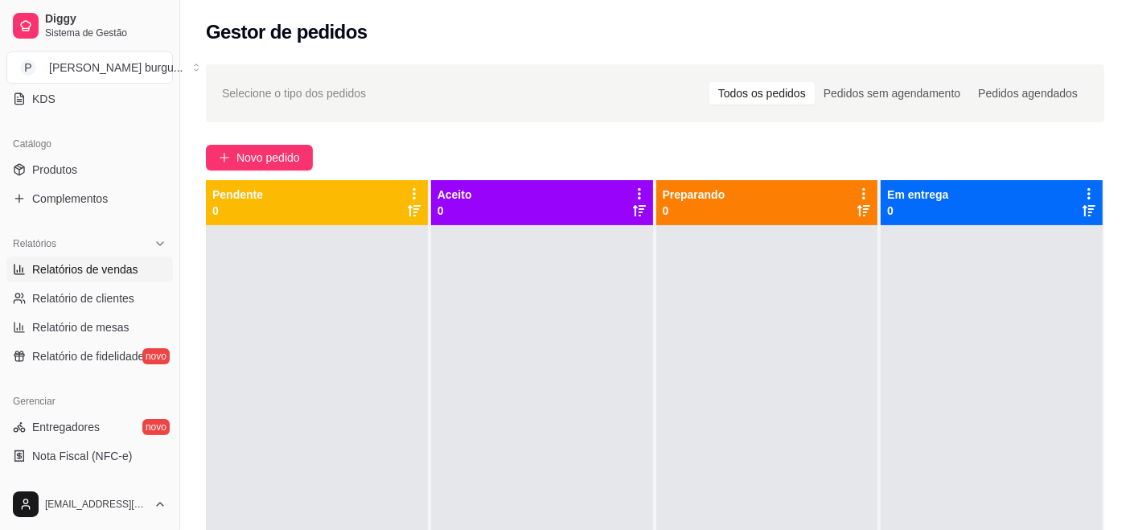
click at [101, 269] on span "Relatórios de vendas" at bounding box center [85, 269] width 106 height 16
select select "ALL"
select select "0"
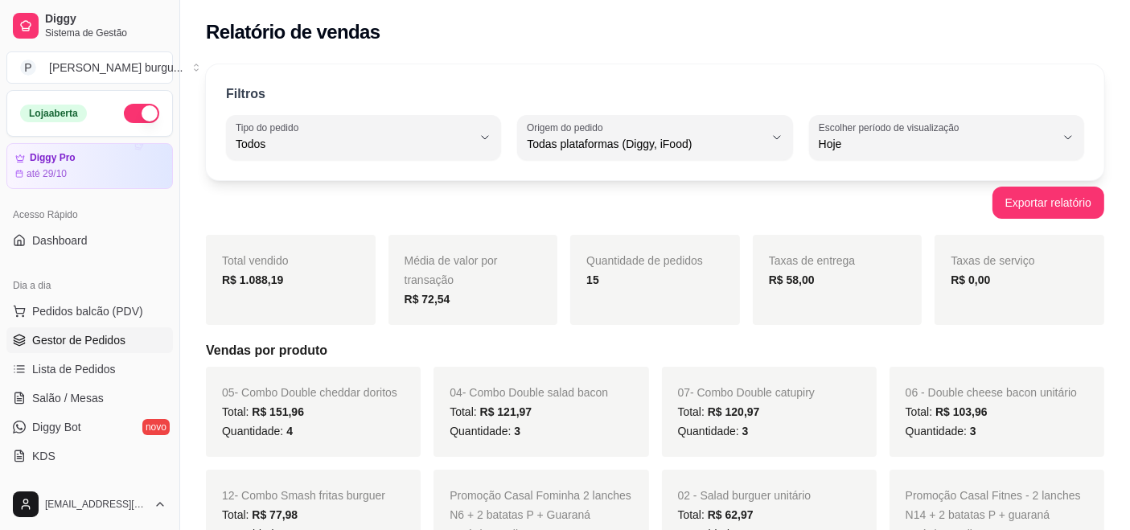
click at [94, 341] on span "Gestor de Pedidos" at bounding box center [78, 340] width 93 height 16
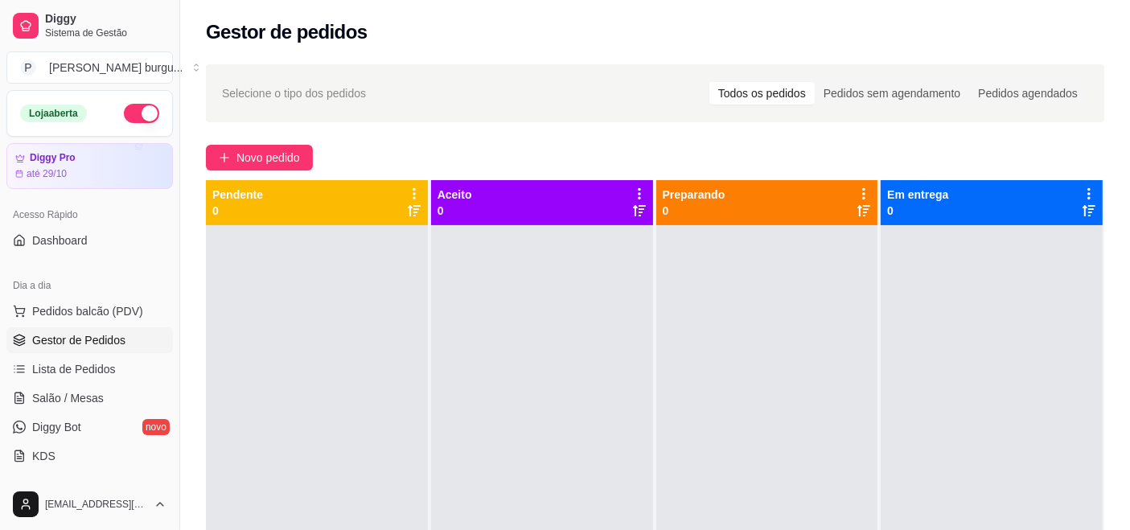
click at [124, 114] on button "button" at bounding box center [141, 113] width 35 height 19
